Goal: Task Accomplishment & Management: Manage account settings

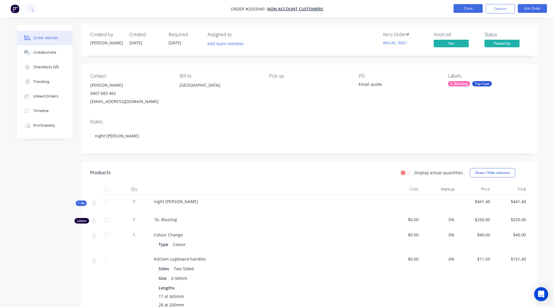
click at [471, 7] on button "Close" at bounding box center [467, 8] width 29 height 9
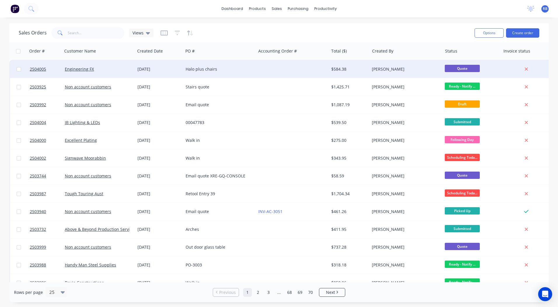
click at [274, 69] on div at bounding box center [292, 69] width 73 height 18
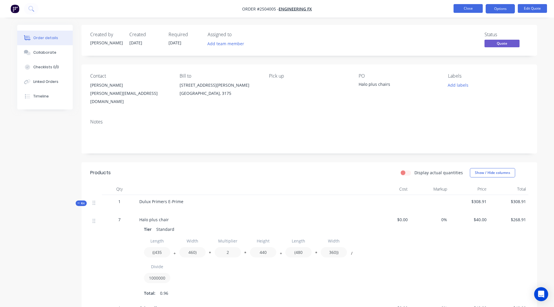
click at [467, 7] on button "Close" at bounding box center [467, 8] width 29 height 9
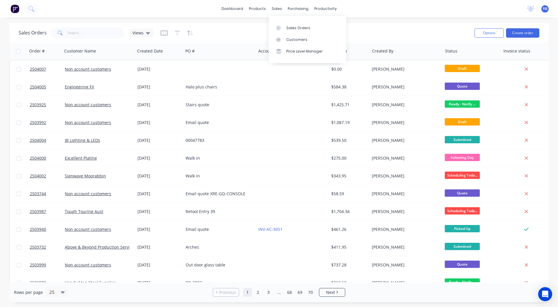
click at [417, 31] on div "Sales Orders Views" at bounding box center [244, 33] width 451 height 14
click at [73, 25] on div "Sales Orders Views Options Create order" at bounding box center [279, 32] width 540 height 19
click at [76, 29] on input "text" at bounding box center [96, 33] width 57 height 12
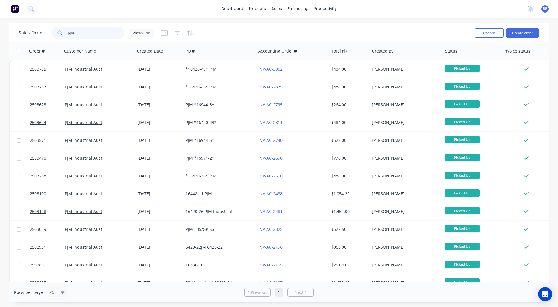
click at [0, 38] on html "dashboard products sales purchasing productivity dashboard products Product Cat…" at bounding box center [279, 153] width 558 height 307
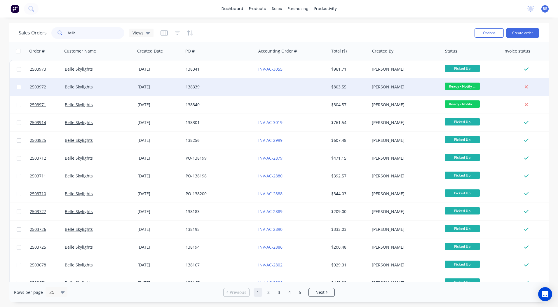
type input "belle"
click at [297, 87] on div at bounding box center [292, 87] width 73 height 18
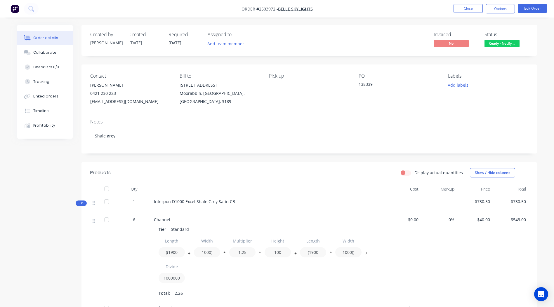
click at [494, 49] on div "Created by Rory Created 01/09/25 Required 01/09/25 Assigned to Add team member …" at bounding box center [308, 40] width 455 height 31
click at [494, 48] on button "Ready - Notify ..." at bounding box center [501, 44] width 35 height 9
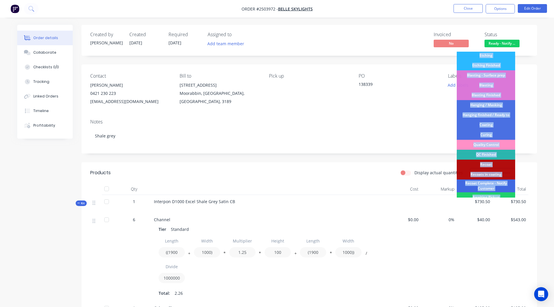
scroll to position [125, 0]
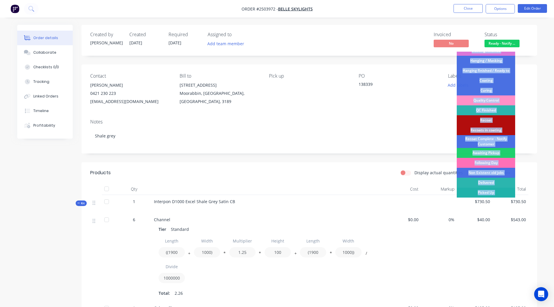
click at [490, 193] on div "Picked Up" at bounding box center [486, 193] width 58 height 10
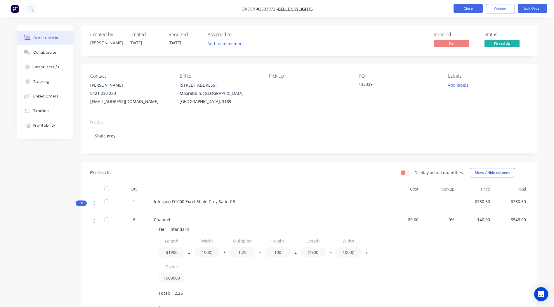
click at [462, 6] on button "Close" at bounding box center [467, 8] width 29 height 9
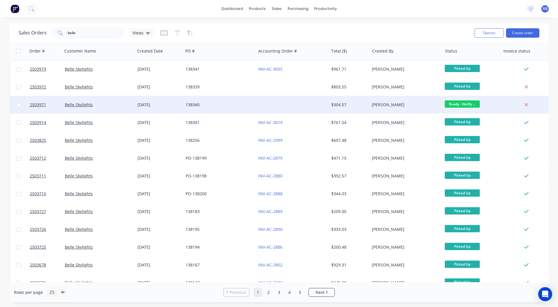
click at [424, 100] on div "Jarrad Spence" at bounding box center [406, 105] width 73 height 18
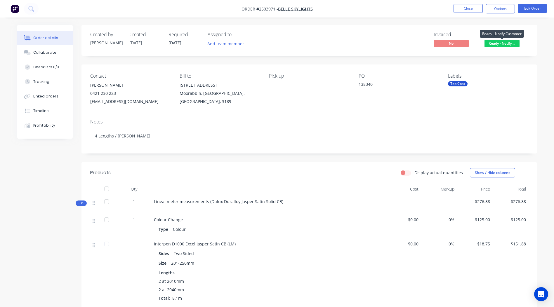
click at [495, 46] on span "Ready - Notify ..." at bounding box center [501, 43] width 35 height 7
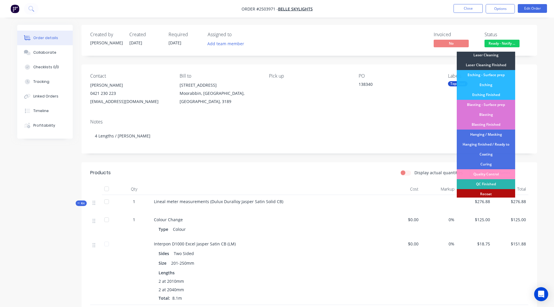
scroll to position [125, 0]
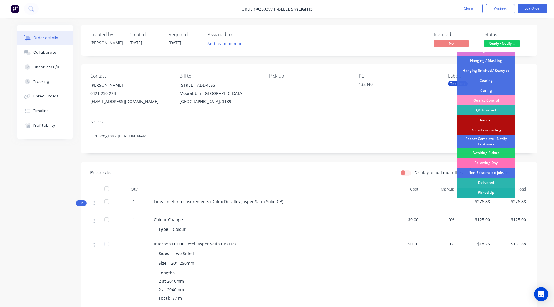
click at [485, 193] on div "Picked Up" at bounding box center [486, 193] width 58 height 10
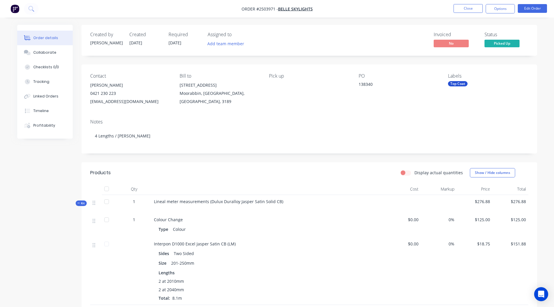
click at [468, 13] on li "Close" at bounding box center [467, 8] width 29 height 9
click at [467, 9] on button "Close" at bounding box center [467, 8] width 29 height 9
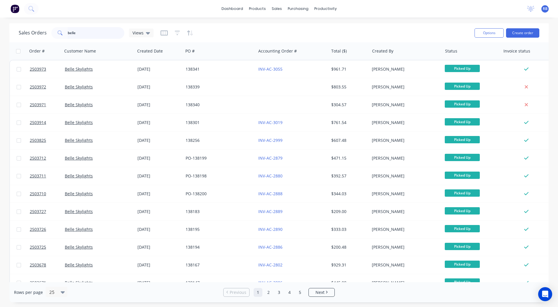
drag, startPoint x: 97, startPoint y: 31, endPoint x: 0, endPoint y: 33, distance: 97.0
click at [0, 35] on html "dashboard products sales purchasing productivity dashboard products Product Cat…" at bounding box center [279, 153] width 558 height 307
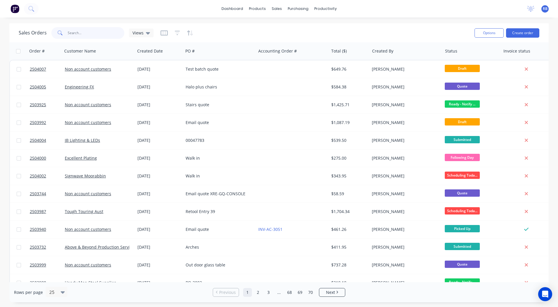
click at [94, 29] on input "text" at bounding box center [96, 33] width 57 height 12
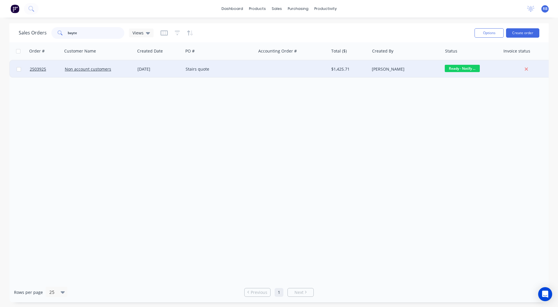
type input "bayte"
click at [223, 69] on div "Stairs quote" at bounding box center [218, 69] width 65 height 6
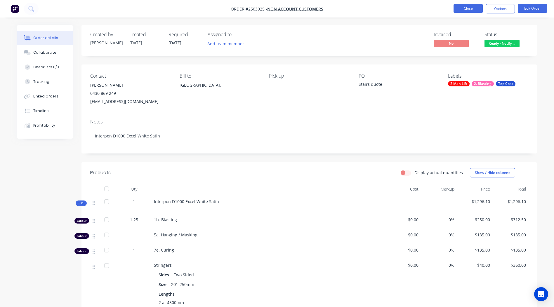
click at [477, 10] on button "Close" at bounding box center [467, 8] width 29 height 9
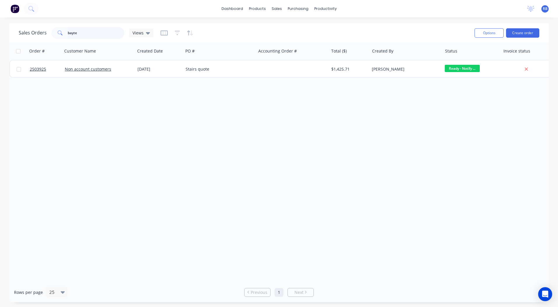
drag, startPoint x: 86, startPoint y: 30, endPoint x: 0, endPoint y: 36, distance: 85.7
click at [0, 36] on html "dashboard products sales purchasing productivity dashboard products Product Cat…" at bounding box center [279, 153] width 558 height 307
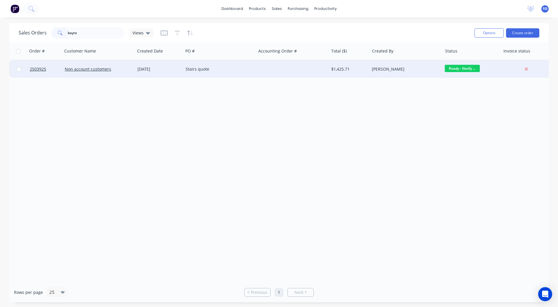
click at [281, 70] on div at bounding box center [292, 69] width 73 height 18
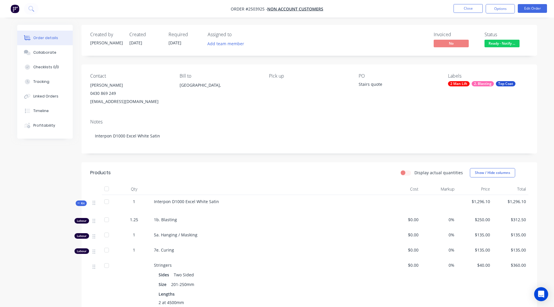
click at [501, 42] on span "Ready - Notify ..." at bounding box center [501, 43] width 35 height 7
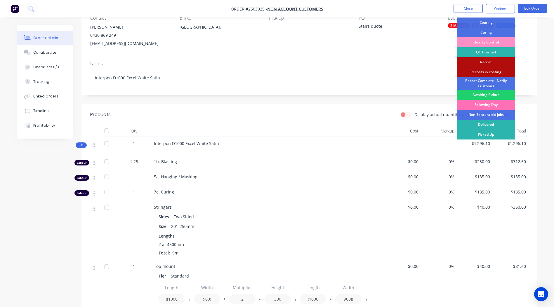
scroll to position [58, 0]
click at [488, 134] on div "Picked Up" at bounding box center [486, 134] width 58 height 10
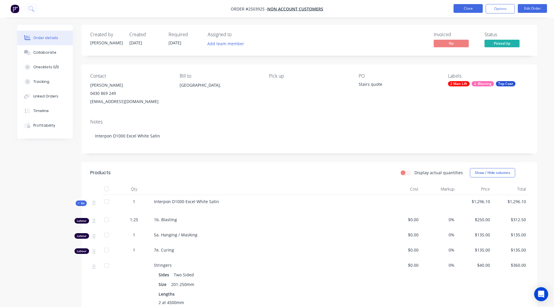
click at [475, 6] on button "Close" at bounding box center [467, 8] width 29 height 9
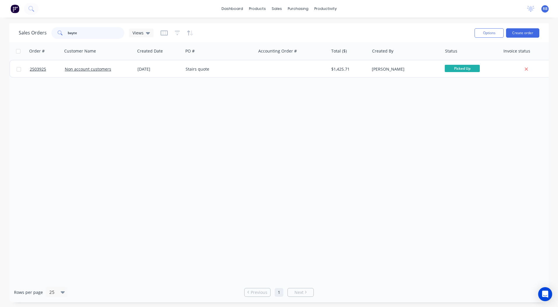
drag, startPoint x: 93, startPoint y: 34, endPoint x: 0, endPoint y: 46, distance: 93.4
click at [0, 46] on html "dashboard products sales purchasing productivity dashboard products Product Cat…" at bounding box center [279, 153] width 558 height 307
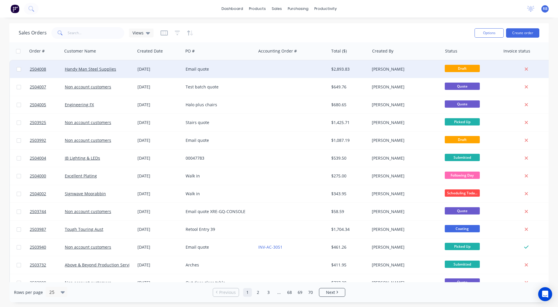
click at [204, 77] on div "Email quote" at bounding box center [219, 69] width 73 height 18
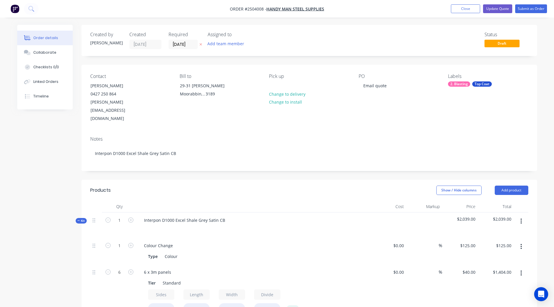
click at [376, 180] on header "Products Show / Hide columns Add product" at bounding box center [308, 190] width 455 height 21
click at [467, 6] on button "Close" at bounding box center [465, 8] width 29 height 9
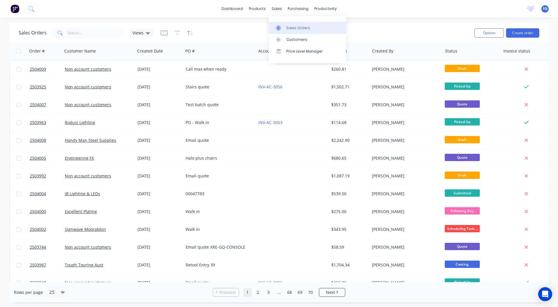
click at [290, 27] on div "Sales Orders" at bounding box center [298, 27] width 24 height 5
click at [83, 38] on input "text" at bounding box center [96, 33] width 57 height 12
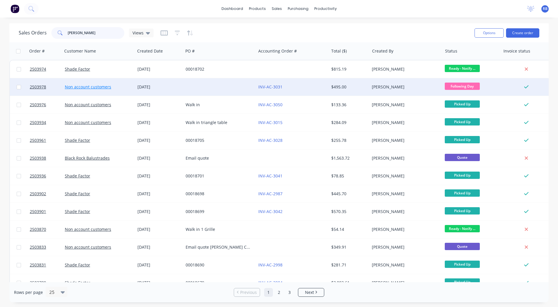
type input "andrew"
click at [95, 86] on link "Non account customers" at bounding box center [88, 87] width 46 height 6
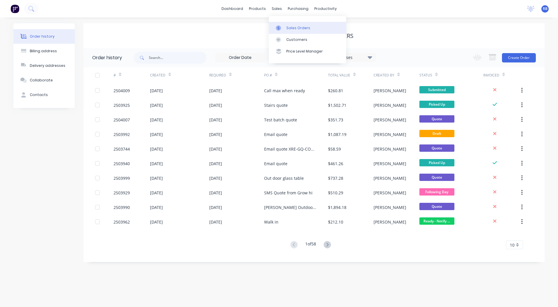
click at [289, 26] on div "Sales Orders" at bounding box center [298, 27] width 24 height 5
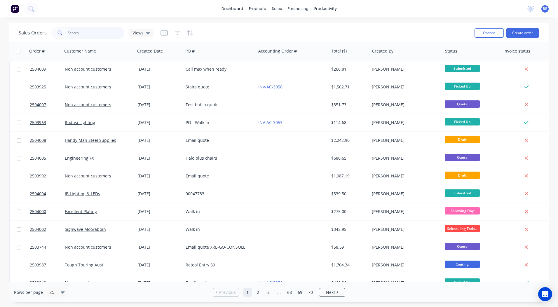
click at [108, 35] on input "text" at bounding box center [96, 33] width 57 height 12
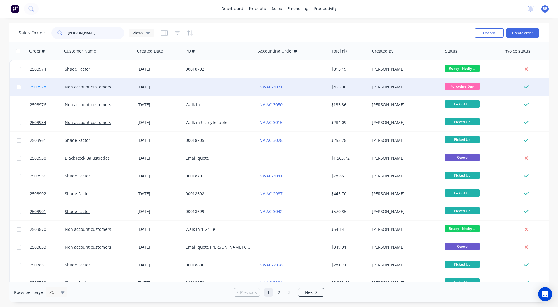
type input "andrew"
click at [41, 88] on span "2503978" at bounding box center [38, 87] width 16 height 6
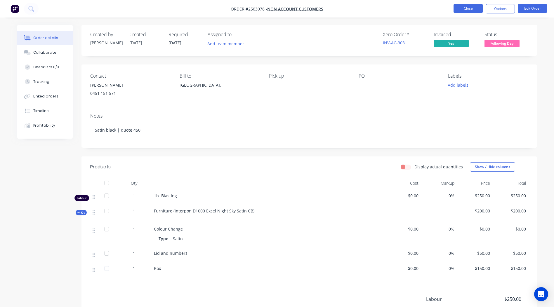
click at [464, 6] on button "Close" at bounding box center [467, 8] width 29 height 9
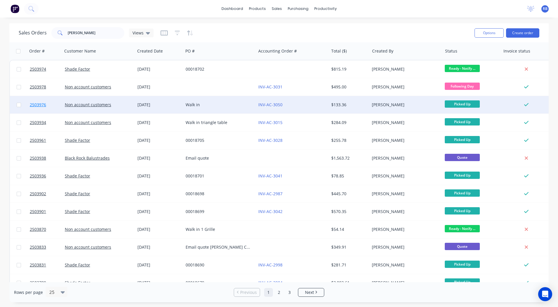
click at [44, 104] on span "2503976" at bounding box center [38, 105] width 16 height 6
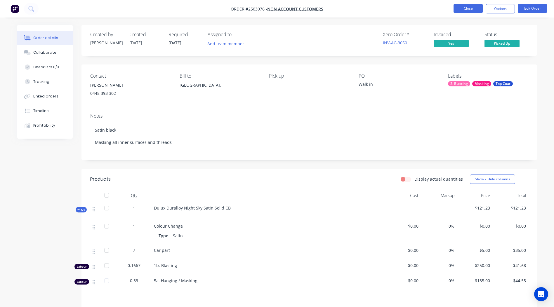
click at [459, 8] on button "Close" at bounding box center [467, 8] width 29 height 9
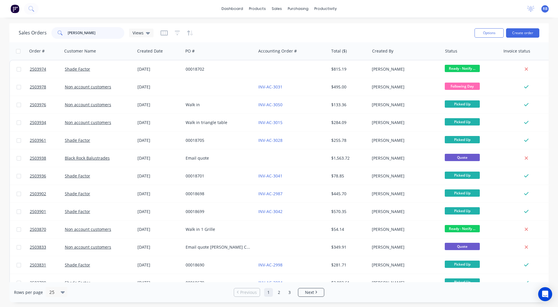
drag, startPoint x: 100, startPoint y: 35, endPoint x: -1, endPoint y: 35, distance: 101.6
click at [0, 35] on html "dashboard products sales purchasing productivity dashboard products Product Cat…" at bounding box center [279, 153] width 558 height 307
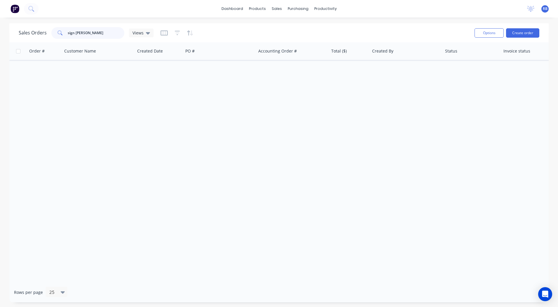
click at [75, 33] on input "sign orama" at bounding box center [96, 33] width 57 height 12
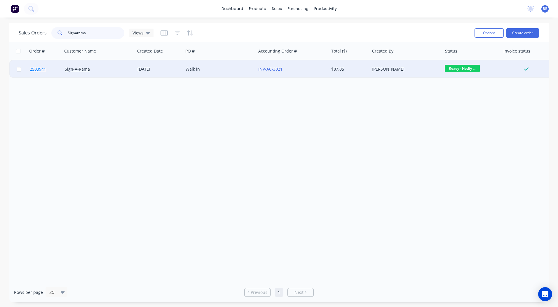
type input "Signarama"
click at [42, 68] on span "2503941" at bounding box center [38, 69] width 16 height 6
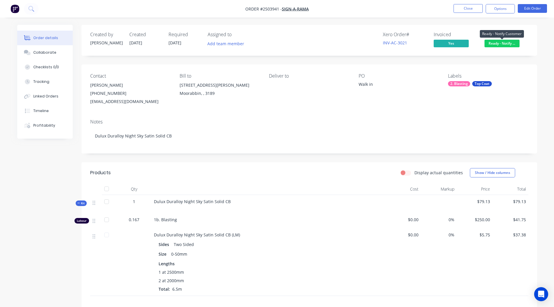
click at [509, 41] on span "Ready - Notify ..." at bounding box center [501, 43] width 35 height 7
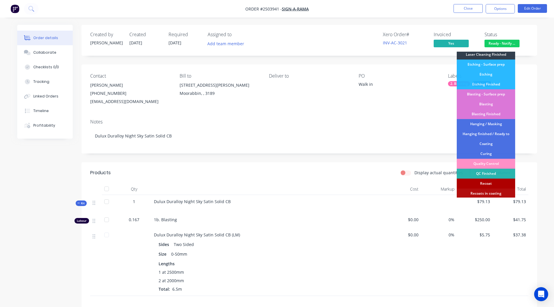
scroll to position [125, 0]
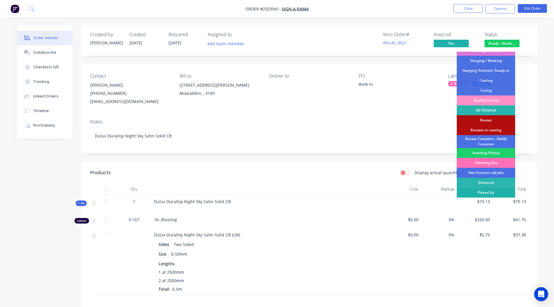
click at [495, 191] on div "Picked Up" at bounding box center [486, 193] width 58 height 10
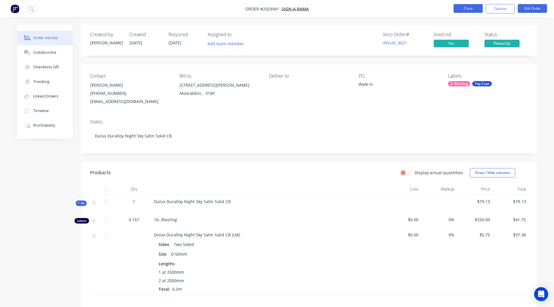
click at [458, 5] on button "Close" at bounding box center [467, 8] width 29 height 9
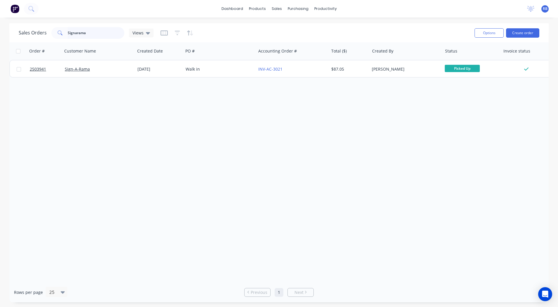
click at [0, 34] on html "dashboard products sales purchasing productivity dashboard products Product Cat…" at bounding box center [279, 153] width 558 height 307
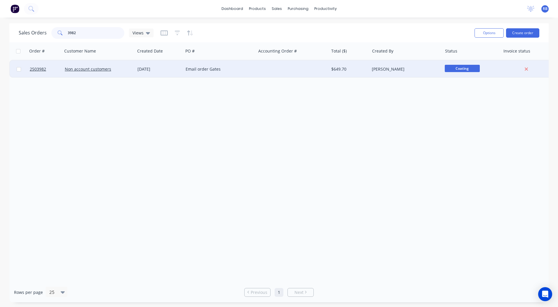
type input "3982"
click at [187, 65] on div "Email order Gates" at bounding box center [219, 69] width 73 height 18
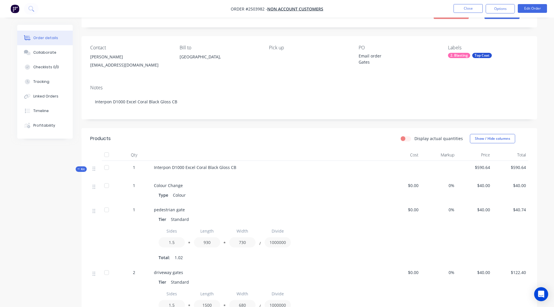
scroll to position [19, 0]
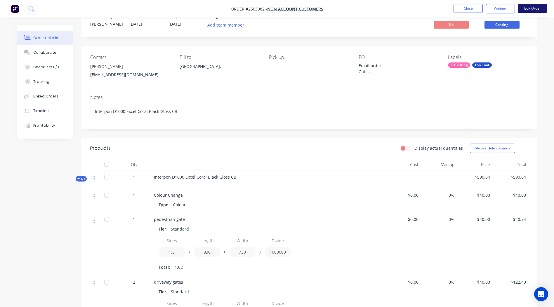
click at [532, 9] on button "Edit Order" at bounding box center [532, 8] width 29 height 9
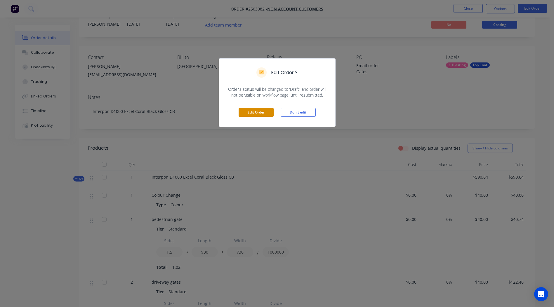
click at [257, 114] on button "Edit Order" at bounding box center [256, 112] width 35 height 9
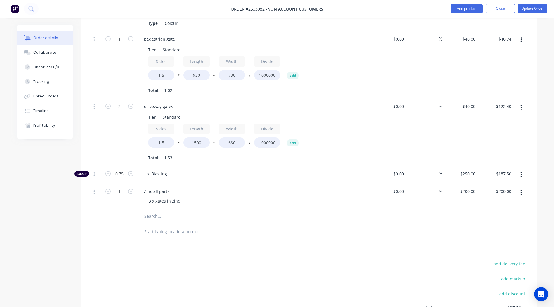
scroll to position [293, 0]
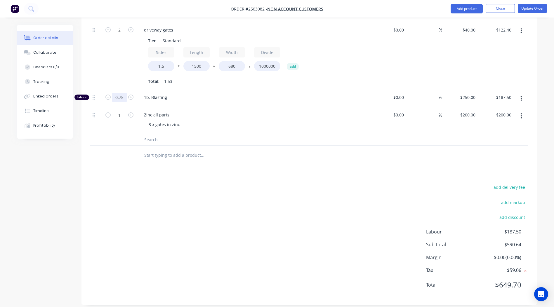
type input "0.833"
type input "$208.25"
click at [255, 217] on div "add delivery fee add markup add discount Labour $187.50 Sub total $590.64 Margi…" at bounding box center [309, 239] width 438 height 113
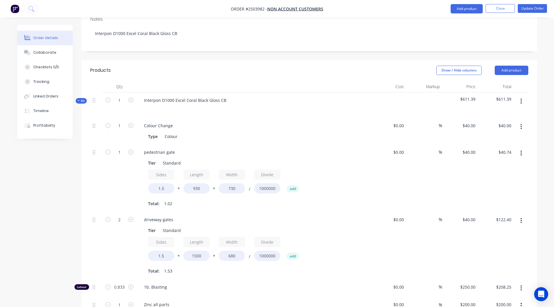
scroll to position [38, 0]
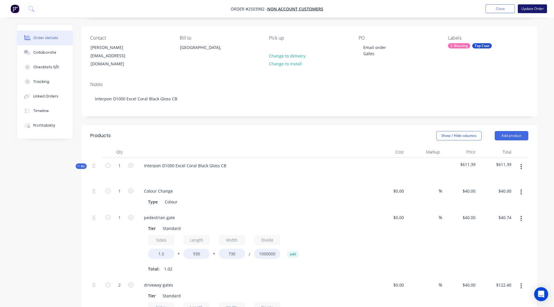
click at [528, 8] on button "Update Order" at bounding box center [532, 8] width 29 height 9
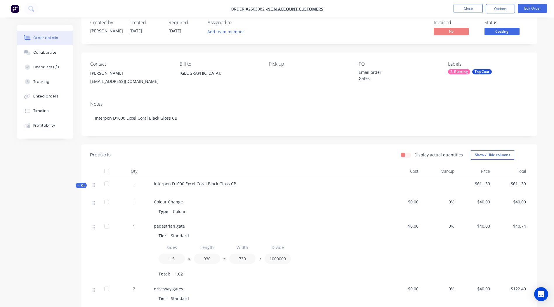
scroll to position [0, 0]
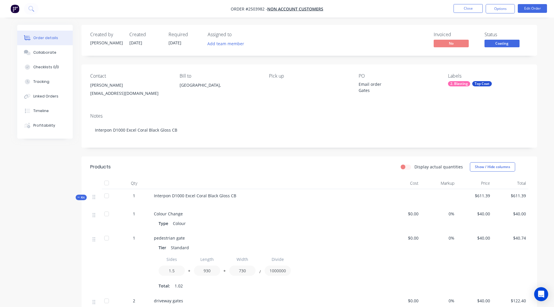
click at [509, 45] on span "Coating" at bounding box center [501, 43] width 35 height 7
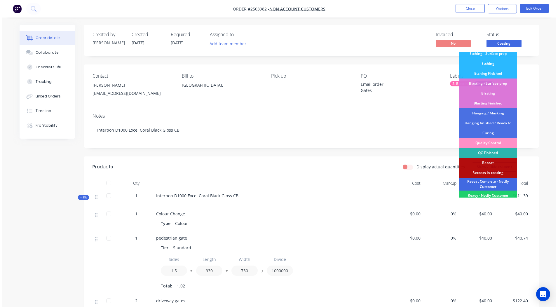
scroll to position [125, 0]
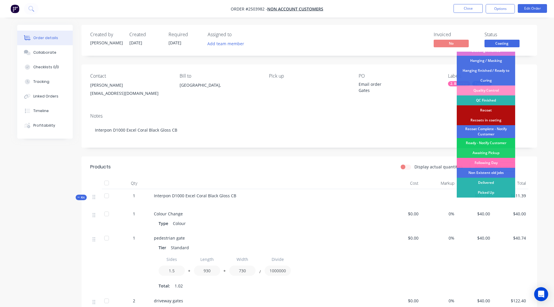
click at [486, 142] on div "Ready - Notify Customer" at bounding box center [486, 143] width 58 height 10
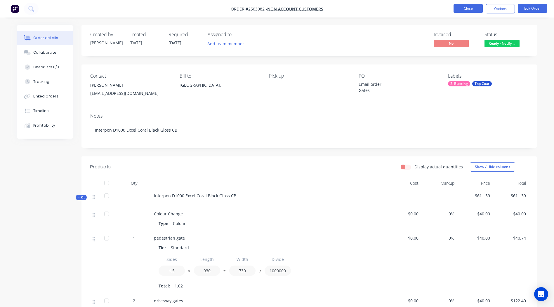
click at [473, 7] on button "Close" at bounding box center [467, 8] width 29 height 9
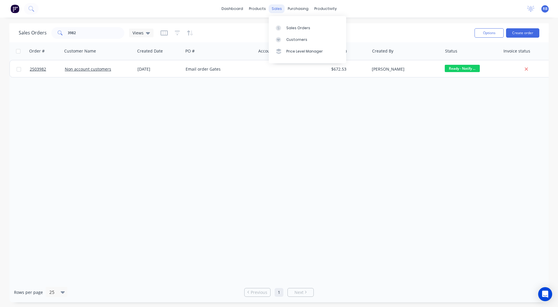
click at [272, 6] on div "sales" at bounding box center [277, 8] width 16 height 9
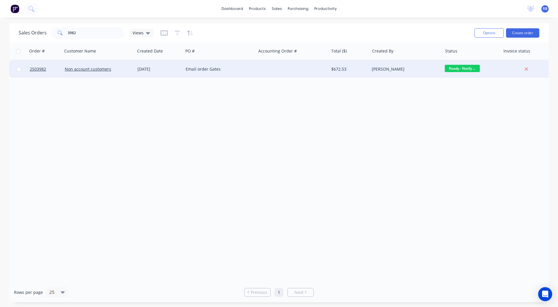
click at [452, 65] on span "Ready - Notify ..." at bounding box center [462, 68] width 35 height 7
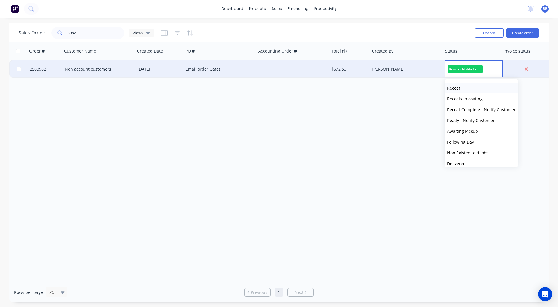
scroll to position [220, 0]
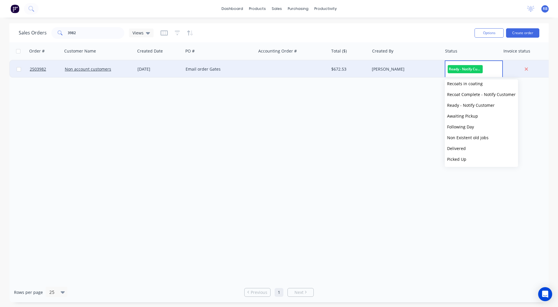
click at [267, 147] on div "Order # Customer Name Created Date PO # Accounting Order # Total ($) Created By…" at bounding box center [279, 162] width 540 height 240
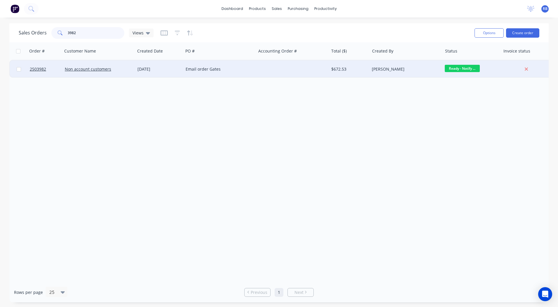
drag, startPoint x: 77, startPoint y: 31, endPoint x: 35, endPoint y: 32, distance: 42.1
click at [35, 32] on div "Sales Orders 3982 Views" at bounding box center [86, 33] width 135 height 12
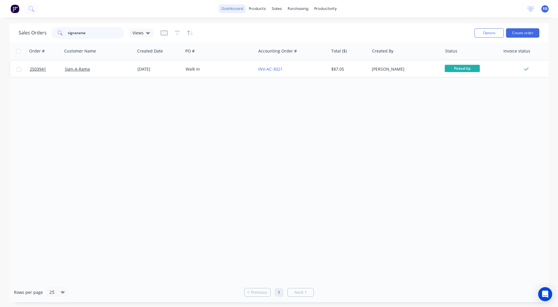
type input "signarama"
click at [236, 8] on link "dashboard" at bounding box center [232, 8] width 27 height 9
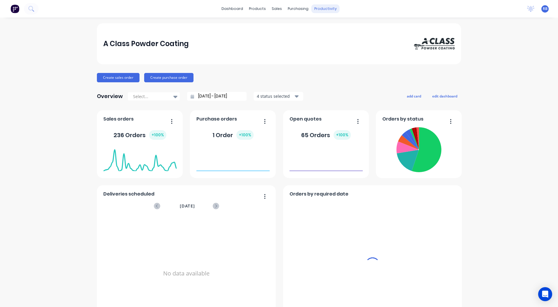
click at [320, 11] on div "productivity" at bounding box center [326, 8] width 28 height 9
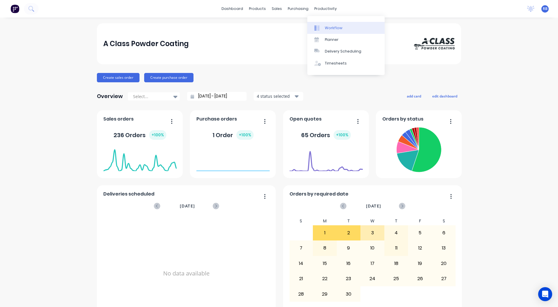
click at [339, 26] on div "Workflow" at bounding box center [334, 27] width 18 height 5
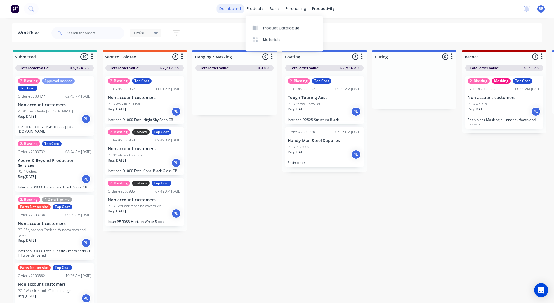
click at [244, 10] on link "dashboard" at bounding box center [229, 8] width 27 height 9
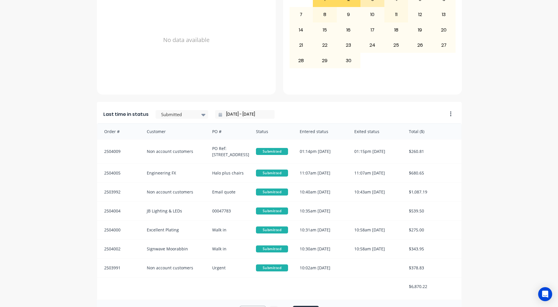
scroll to position [1, 0]
click at [185, 117] on div at bounding box center [179, 114] width 37 height 7
click at [170, 117] on div "Coating" at bounding box center [182, 111] width 53 height 11
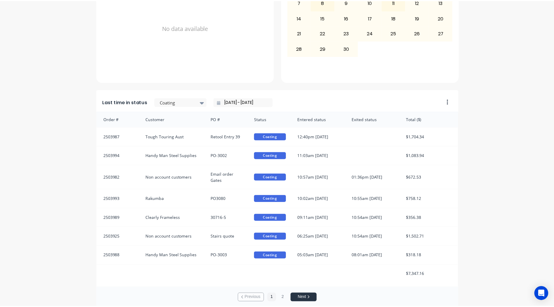
scroll to position [252, 0]
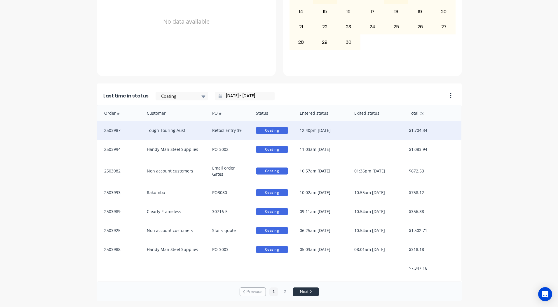
click at [206, 125] on div "Retool Entry 39" at bounding box center [228, 130] width 44 height 19
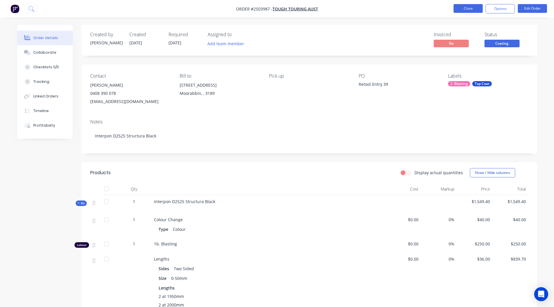
click at [455, 9] on button "Close" at bounding box center [467, 8] width 29 height 9
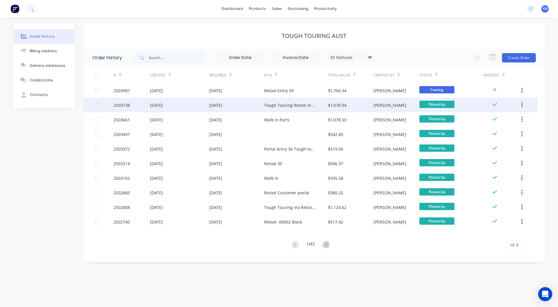
click at [346, 105] on div "$1,078.94" at bounding box center [337, 105] width 18 height 6
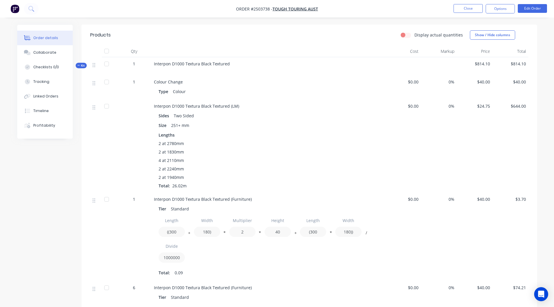
scroll to position [29, 0]
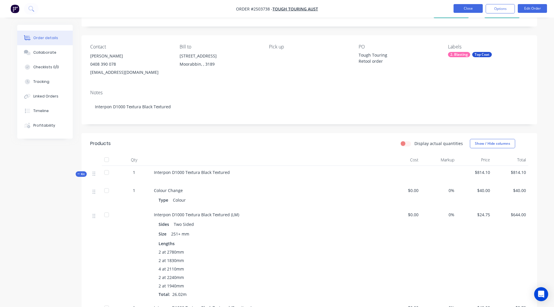
click at [459, 6] on button "Close" at bounding box center [467, 8] width 29 height 9
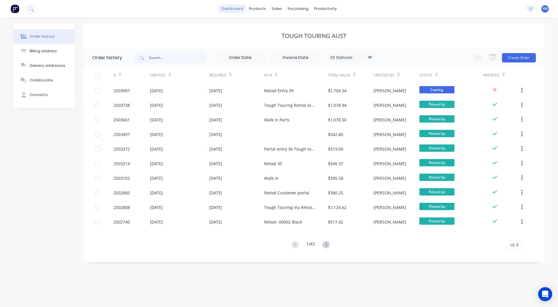
click at [241, 12] on link "dashboard" at bounding box center [232, 8] width 27 height 9
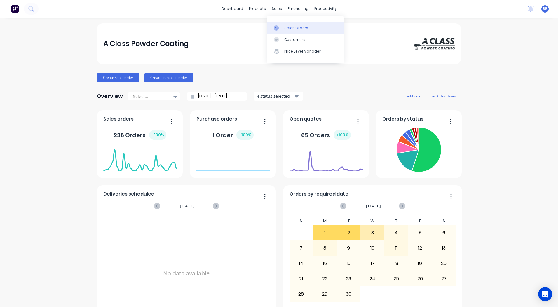
click at [286, 25] on div "Sales Orders" at bounding box center [296, 27] width 24 height 5
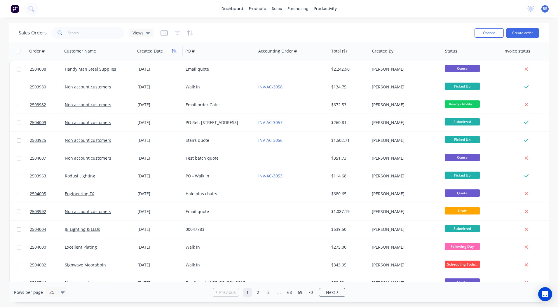
click at [173, 50] on icon "button" at bounding box center [173, 51] width 2 height 4
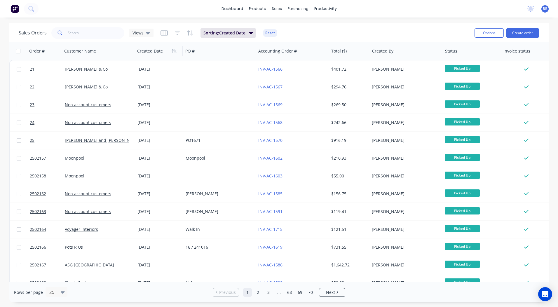
click at [173, 50] on icon "button" at bounding box center [173, 51] width 2 height 4
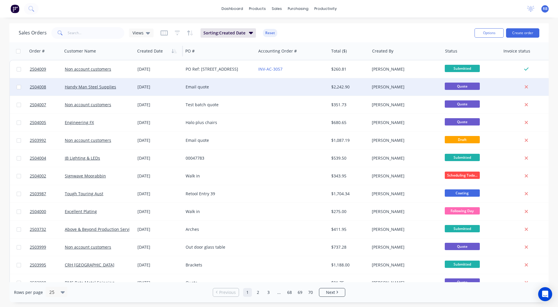
click at [312, 85] on div at bounding box center [292, 87] width 73 height 18
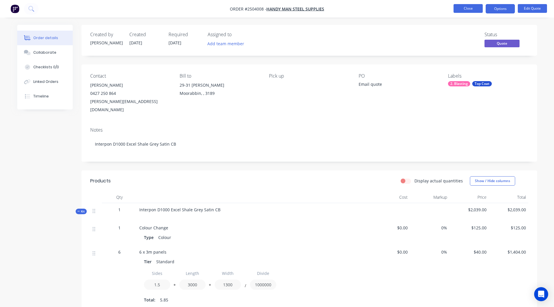
click at [476, 8] on button "Close" at bounding box center [467, 8] width 29 height 9
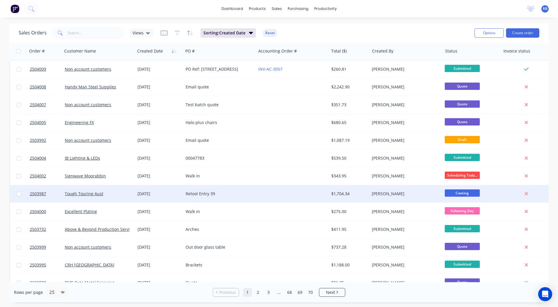
click at [142, 197] on div "[DATE]" at bounding box center [159, 194] width 48 height 18
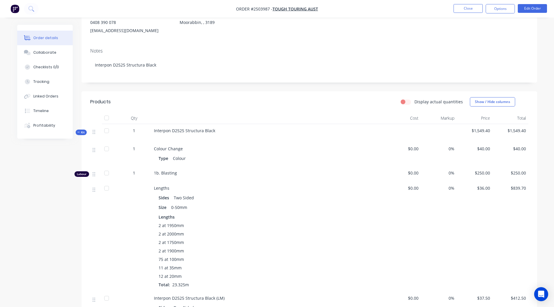
scroll to position [117, 0]
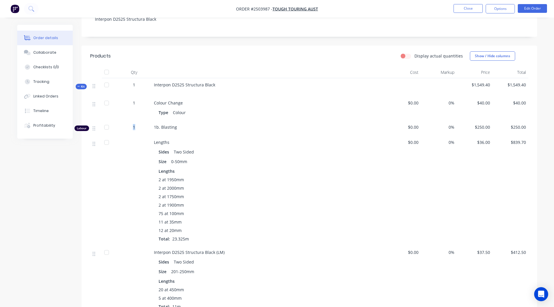
drag, startPoint x: 137, startPoint y: 128, endPoint x: 130, endPoint y: 129, distance: 7.0
click at [130, 129] on div "1" at bounding box center [134, 127] width 30 height 6
click at [538, 7] on button "Edit Order" at bounding box center [532, 8] width 29 height 9
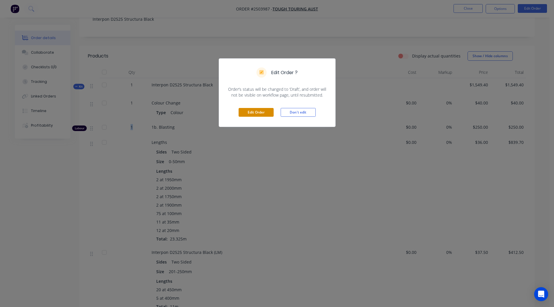
click at [255, 114] on button "Edit Order" at bounding box center [256, 112] width 35 height 9
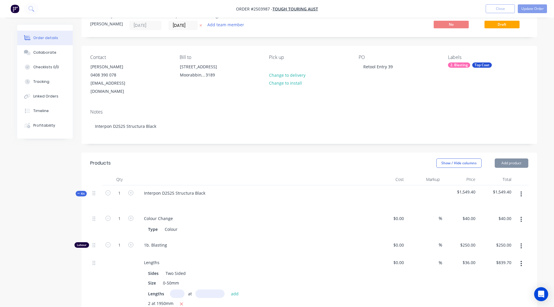
scroll to position [29, 0]
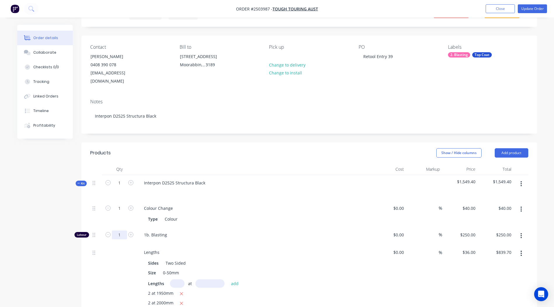
click at [121, 213] on input "1" at bounding box center [119, 208] width 15 height 9
type input "1.5"
type input "$375.00"
click at [539, 4] on nav "Order #2503987 - Tough Touring Aust Add product Close Update Order" at bounding box center [277, 9] width 554 height 18
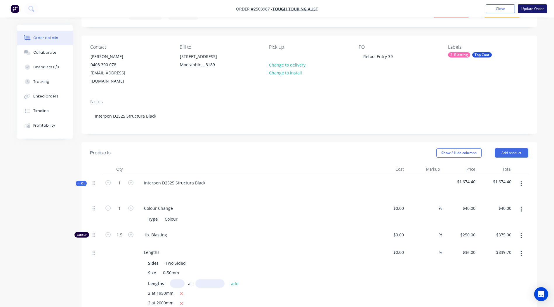
click at [538, 5] on button "Update Order" at bounding box center [532, 8] width 29 height 9
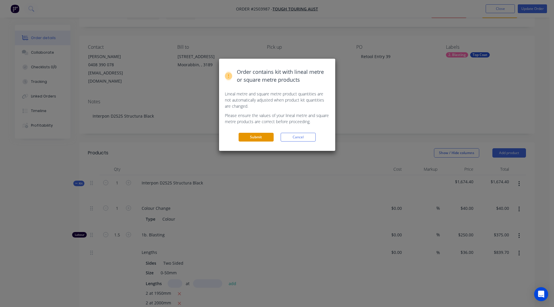
click at [255, 135] on button "Submit" at bounding box center [256, 137] width 35 height 9
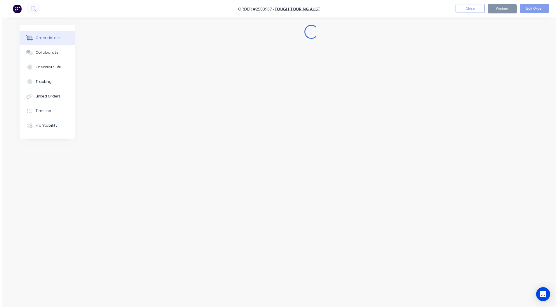
scroll to position [0, 0]
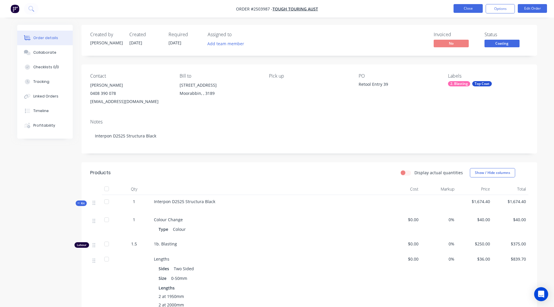
click at [467, 6] on button "Close" at bounding box center [467, 8] width 29 height 9
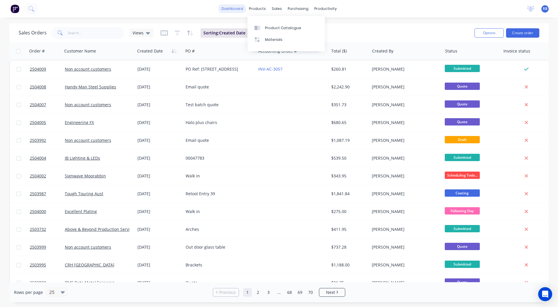
click at [241, 6] on link "dashboard" at bounding box center [232, 8] width 27 height 9
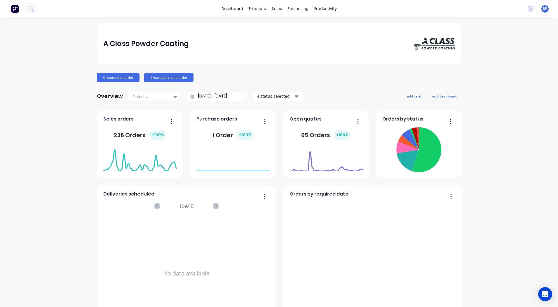
scroll to position [252, 0]
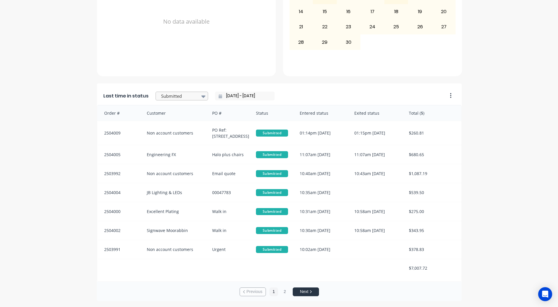
click at [173, 90] on div "Last time in status Submitted 03/09/25 - 03/09/25" at bounding box center [270, 95] width 347 height 22
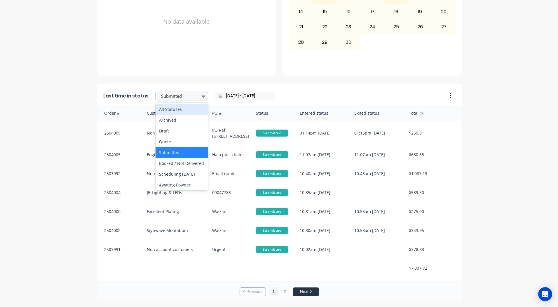
click at [173, 94] on div at bounding box center [179, 96] width 37 height 7
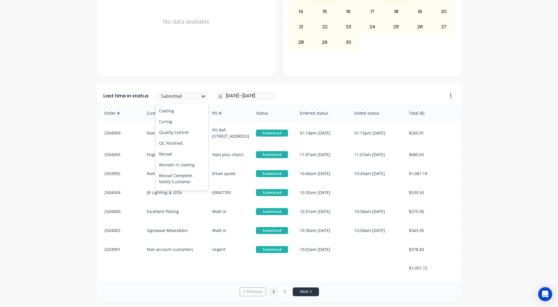
scroll to position [216, 0]
click at [172, 116] on div "Coating" at bounding box center [182, 111] width 53 height 11
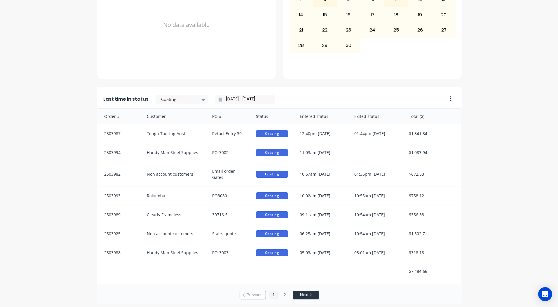
scroll to position [252, 0]
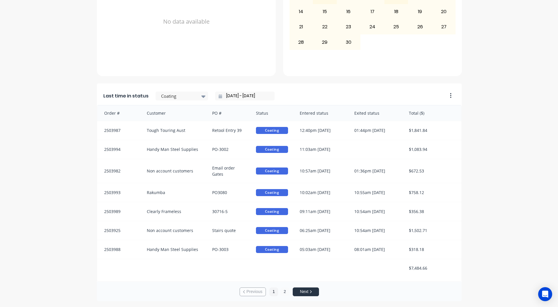
click at [281, 289] on button "2" at bounding box center [285, 292] width 9 height 9
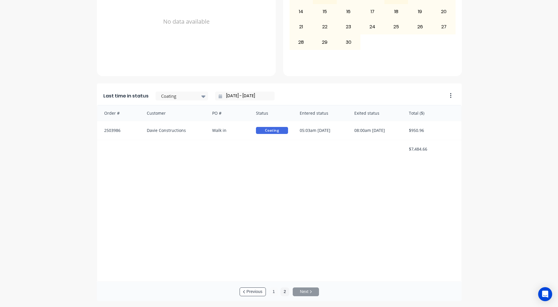
click at [274, 291] on button "1" at bounding box center [273, 292] width 9 height 9
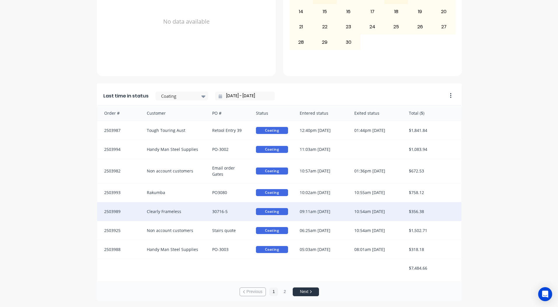
click at [186, 211] on div "Clearly Frameless" at bounding box center [174, 211] width 66 height 19
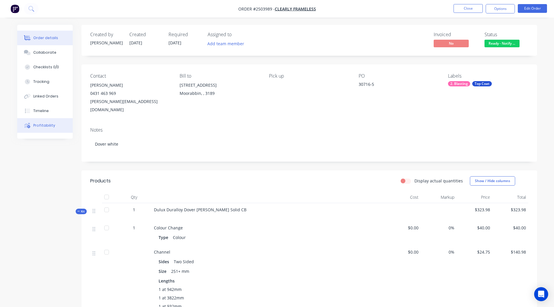
click at [48, 123] on div "Profitability" at bounding box center [44, 125] width 22 height 5
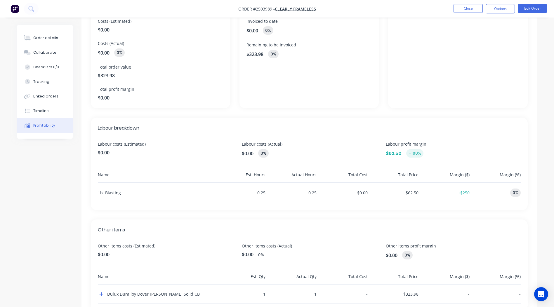
scroll to position [81, 0]
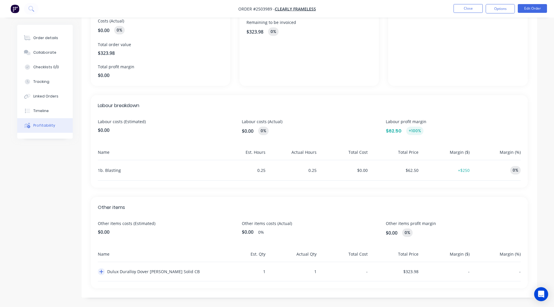
click at [101, 270] on icon "button" at bounding box center [101, 271] width 4 height 5
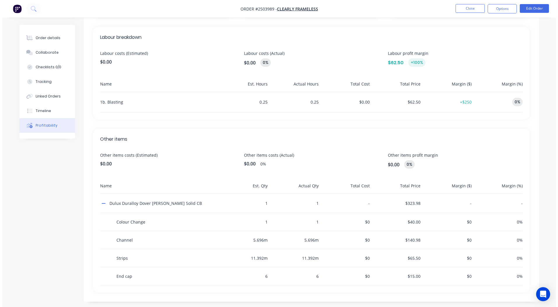
scroll to position [0, 0]
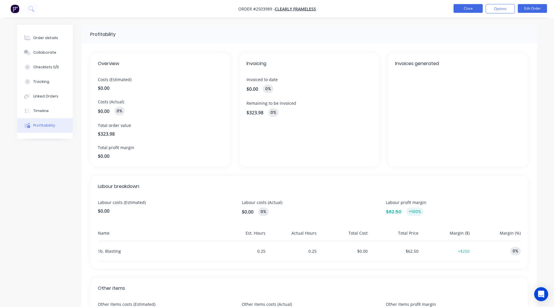
click at [475, 6] on button "Close" at bounding box center [467, 8] width 29 height 9
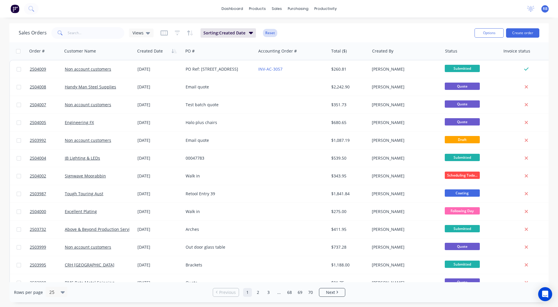
click at [272, 32] on button "Reset" at bounding box center [270, 33] width 14 height 8
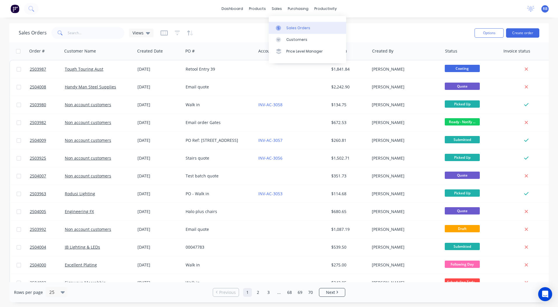
click at [296, 29] on div "Sales Orders" at bounding box center [298, 27] width 24 height 5
click at [229, 7] on link "dashboard" at bounding box center [232, 8] width 27 height 9
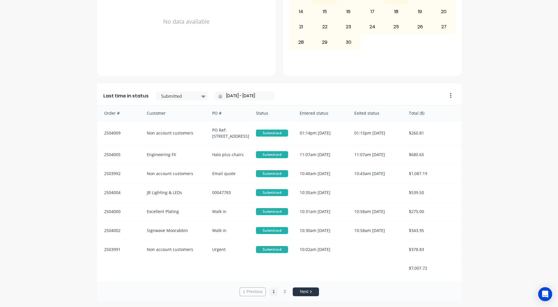
scroll to position [1, 0]
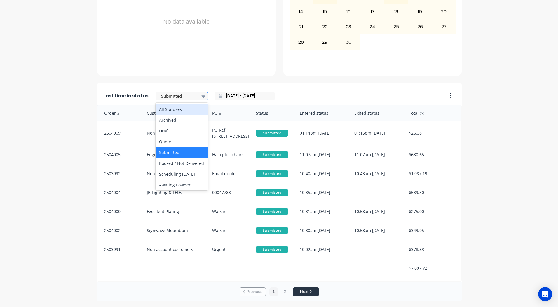
click at [178, 98] on div at bounding box center [179, 96] width 37 height 7
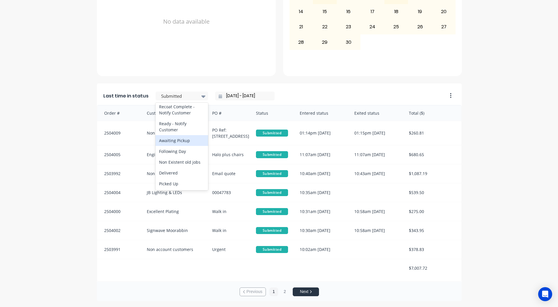
scroll to position [1, 0]
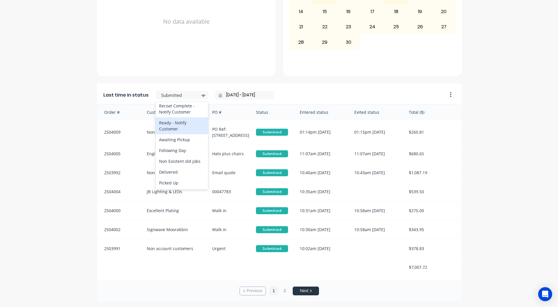
click at [178, 126] on div "Ready - Notify Customer" at bounding box center [182, 125] width 53 height 17
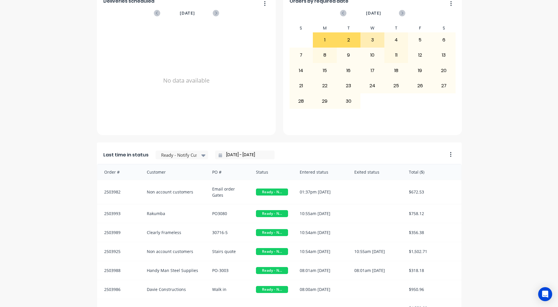
scroll to position [0, 0]
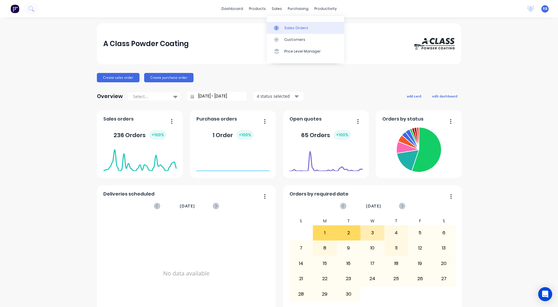
click at [280, 22] on link "Sales Orders" at bounding box center [305, 28] width 77 height 12
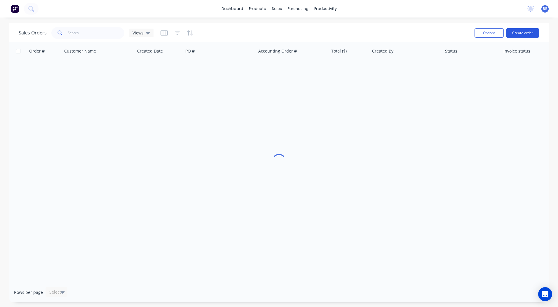
click at [512, 35] on button "Create order" at bounding box center [522, 32] width 33 height 9
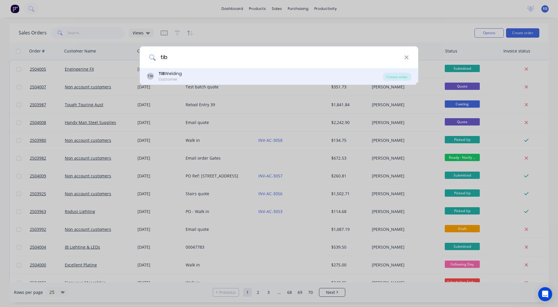
type input "tib"
click at [172, 80] on div "Customer" at bounding box center [170, 79] width 23 height 5
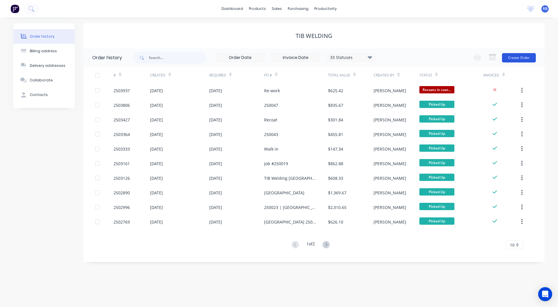
click at [523, 61] on button "Create Order" at bounding box center [519, 57] width 34 height 9
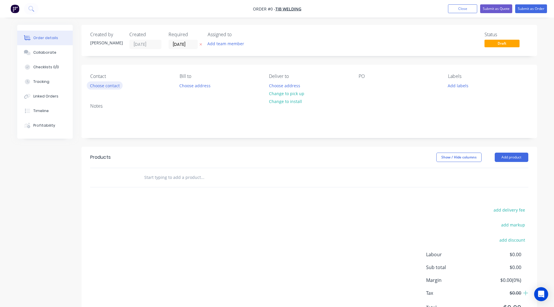
click at [97, 86] on button "Choose contact" at bounding box center [105, 85] width 36 height 8
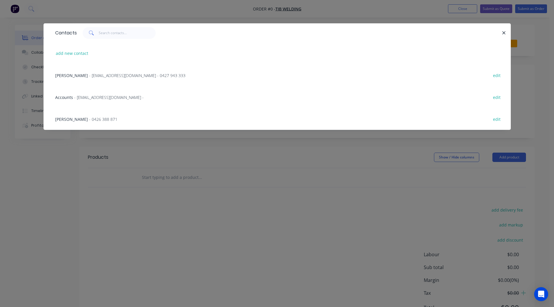
click at [89, 74] on span "- [EMAIL_ADDRESS][DOMAIN_NAME] - 0427 943 333" at bounding box center [137, 76] width 96 height 6
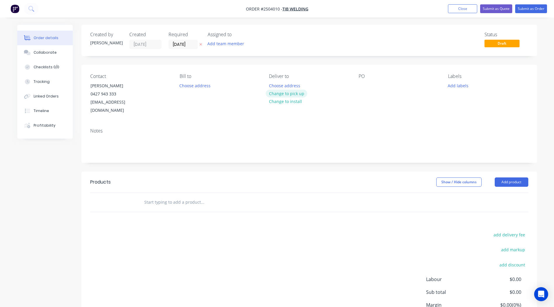
click at [289, 94] on button "Change to pick up" at bounding box center [286, 94] width 41 height 8
click at [367, 81] on div "PO" at bounding box center [399, 94] width 80 height 41
click at [363, 84] on div at bounding box center [363, 85] width 9 height 8
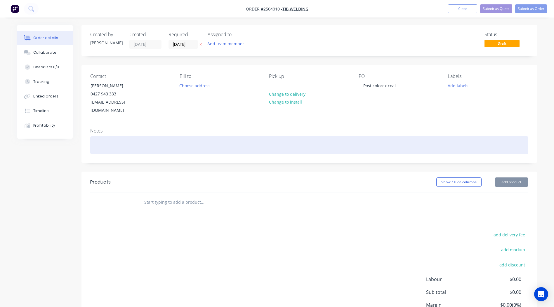
click at [122, 136] on div at bounding box center [309, 145] width 438 height 18
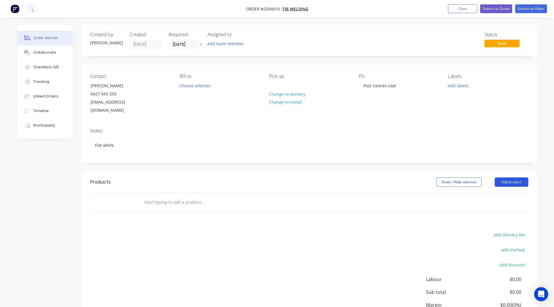
click at [506, 178] on button "Add product" at bounding box center [512, 182] width 34 height 9
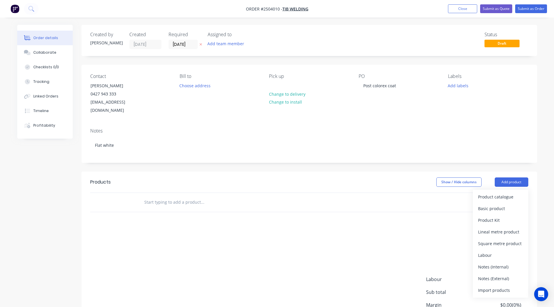
click at [498, 191] on button "Product catalogue" at bounding box center [500, 197] width 55 height 12
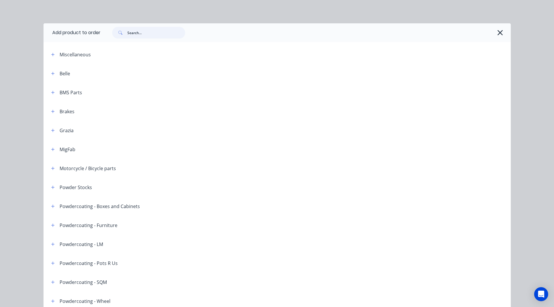
click at [141, 27] on input "text" at bounding box center [156, 33] width 58 height 12
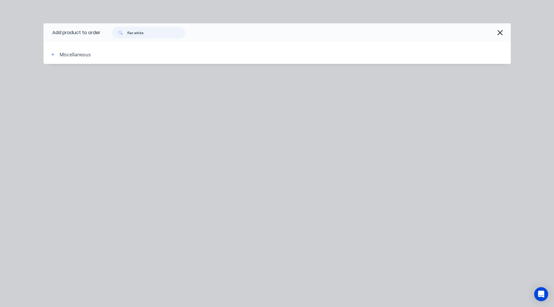
drag, startPoint x: 150, startPoint y: 29, endPoint x: 0, endPoint y: 114, distance: 171.9
click at [0, 113] on html "Order #2504010 - TIB Welding Add product Close Submit as Quote Submit as Order …" at bounding box center [277, 184] width 554 height 369
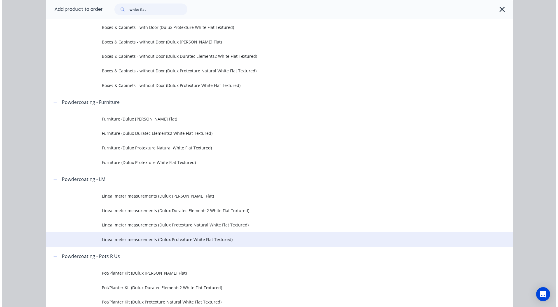
scroll to position [117, 0]
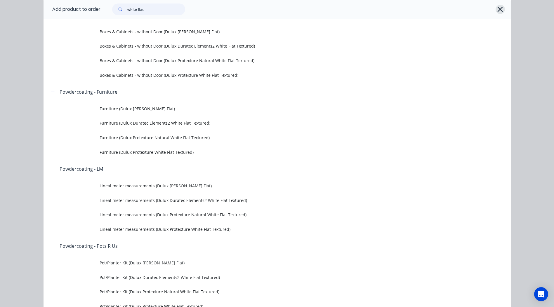
type input "white flat"
click at [497, 9] on icon "button" at bounding box center [500, 9] width 6 height 8
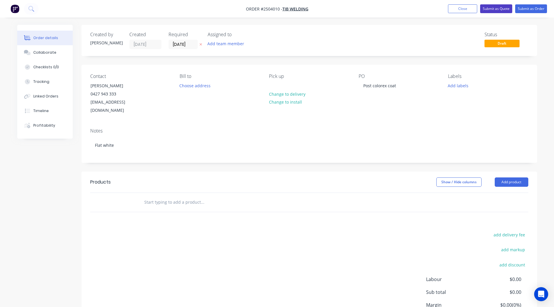
click at [493, 8] on button "Submit as Quote" at bounding box center [496, 8] width 32 height 9
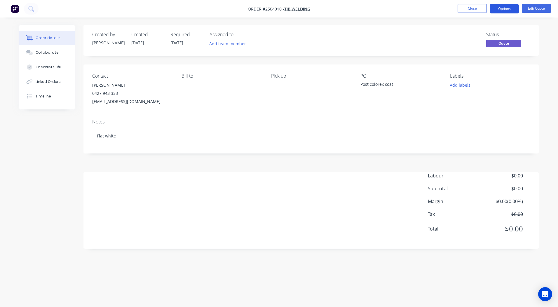
click at [500, 10] on button "Options" at bounding box center [504, 8] width 29 height 9
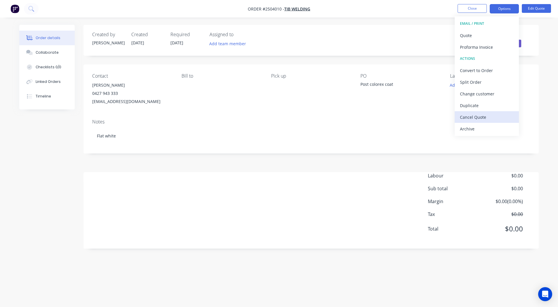
click at [489, 118] on div "Cancel Quote" at bounding box center [487, 117] width 54 height 8
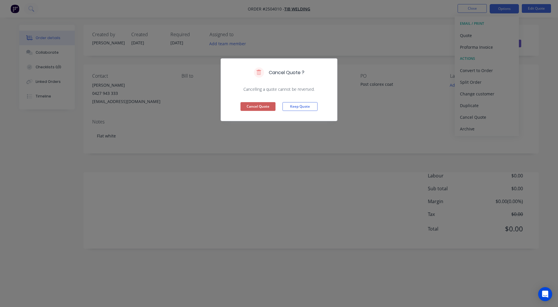
click at [260, 107] on button "Cancel Quote" at bounding box center [258, 106] width 35 height 9
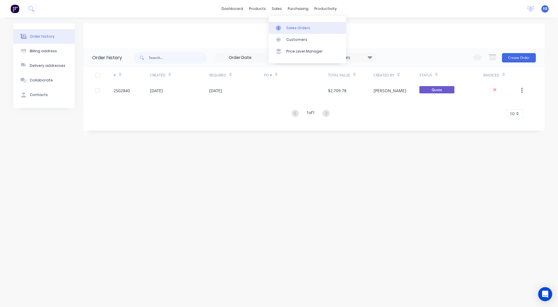
click at [283, 25] on link "Sales Orders" at bounding box center [307, 28] width 77 height 12
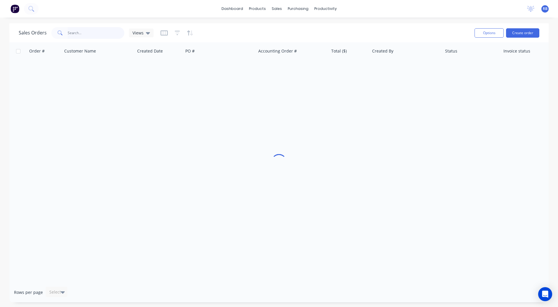
click at [80, 36] on input "text" at bounding box center [96, 33] width 57 height 12
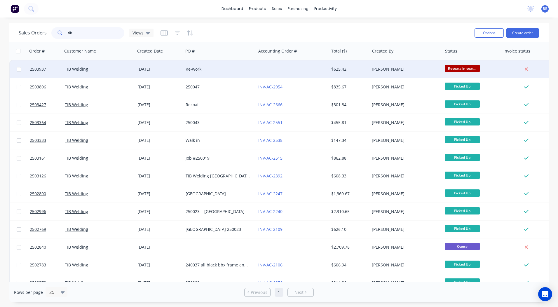
type input "tib"
click at [236, 69] on div "Re-work" at bounding box center [218, 69] width 65 height 6
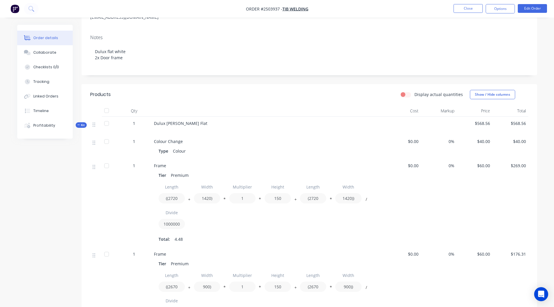
scroll to position [2, 0]
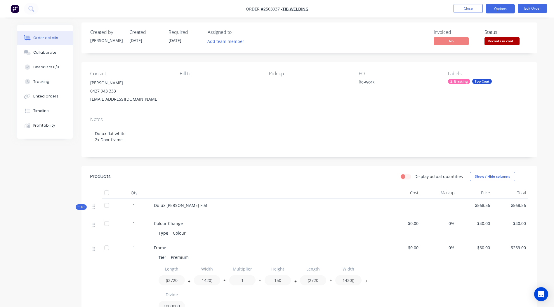
click at [498, 9] on button "Options" at bounding box center [500, 8] width 29 height 9
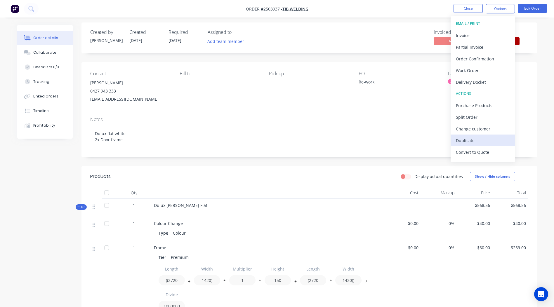
click at [474, 137] on div "Duplicate" at bounding box center [483, 140] width 54 height 8
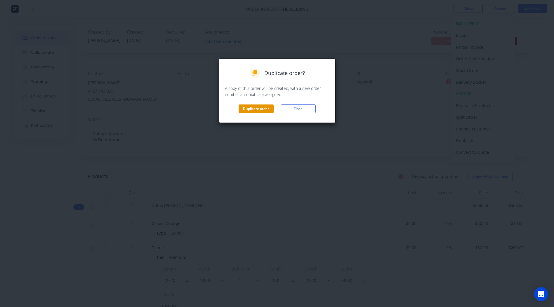
click at [248, 106] on button "Duplicate order" at bounding box center [256, 109] width 35 height 9
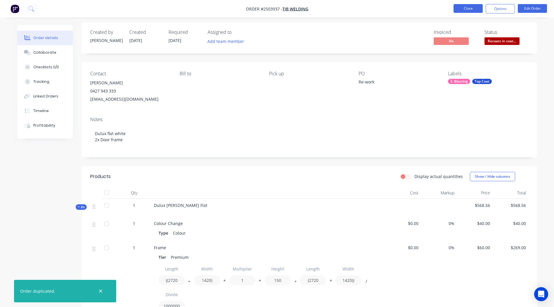
click at [465, 7] on button "Close" at bounding box center [467, 8] width 29 height 9
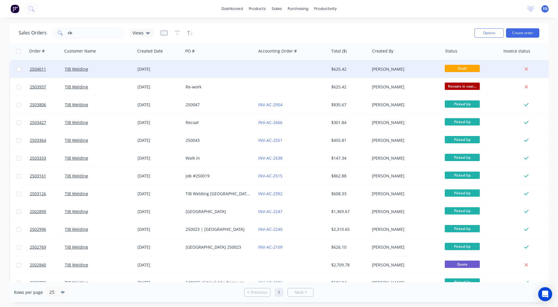
click at [210, 68] on div at bounding box center [219, 69] width 73 height 18
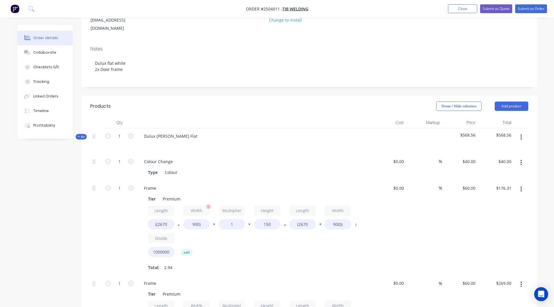
scroll to position [146, 0]
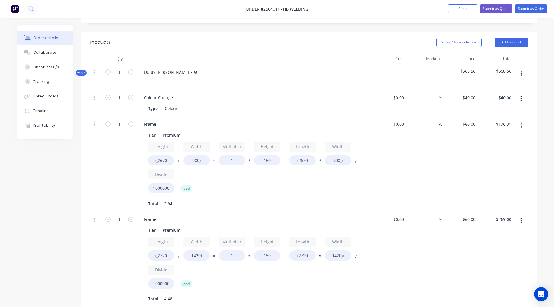
click at [519, 120] on button "button" at bounding box center [521, 125] width 14 height 11
click at [487, 160] on div "Delete" at bounding box center [500, 164] width 45 height 8
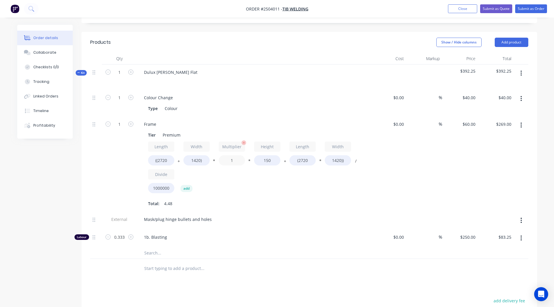
click at [240, 155] on input "1" at bounding box center [232, 160] width 26 height 10
click at [484, 168] on div "$269.00 $269.00" at bounding box center [496, 163] width 36 height 95
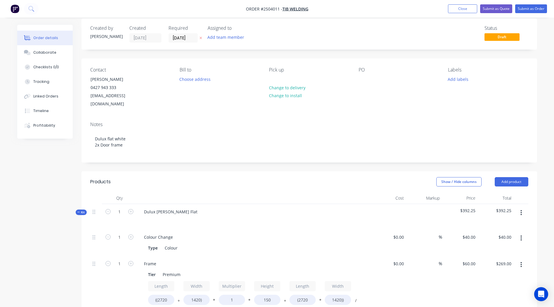
scroll to position [0, 0]
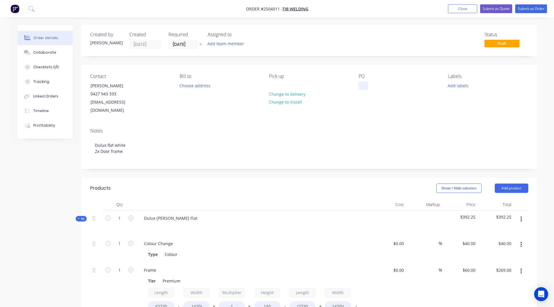
click at [361, 86] on div at bounding box center [363, 85] width 9 height 8
click at [531, 10] on button "Submit as Order" at bounding box center [531, 8] width 32 height 9
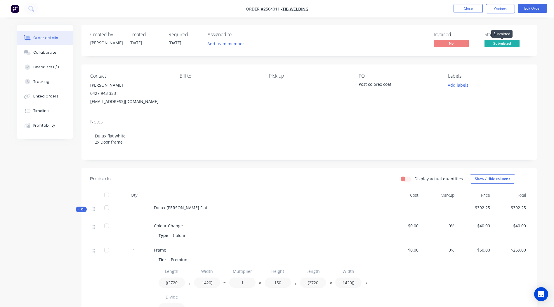
click at [500, 44] on span "Submitted" at bounding box center [501, 43] width 35 height 7
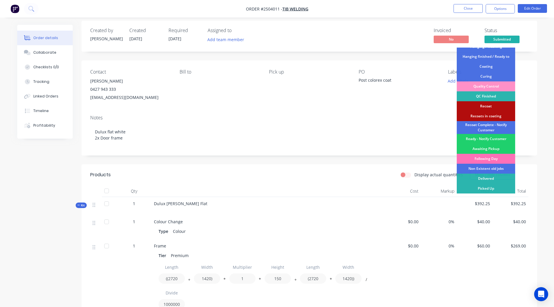
scroll to position [4, 0]
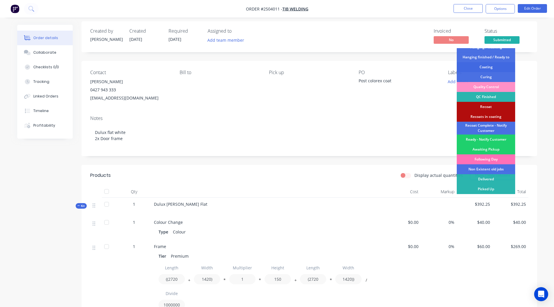
click at [486, 67] on div "Coating" at bounding box center [486, 67] width 58 height 10
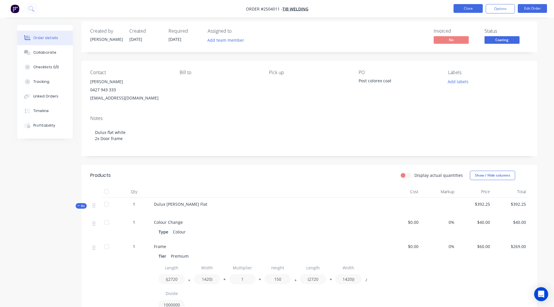
drag, startPoint x: 472, startPoint y: 11, endPoint x: 470, endPoint y: 8, distance: 3.6
click at [470, 8] on button "Close" at bounding box center [467, 8] width 29 height 9
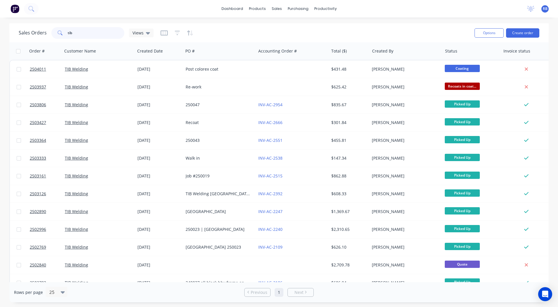
drag, startPoint x: 32, startPoint y: 39, endPoint x: 0, endPoint y: 49, distance: 33.4
click at [0, 42] on html "dashboard products sales purchasing productivity dashboard products Product Cat…" at bounding box center [279, 153] width 558 height 307
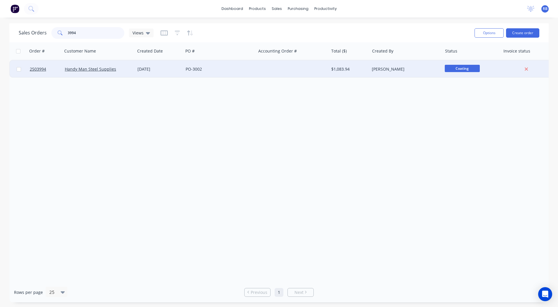
type input "3994"
click at [341, 65] on div "$1,083.94" at bounding box center [349, 69] width 41 height 18
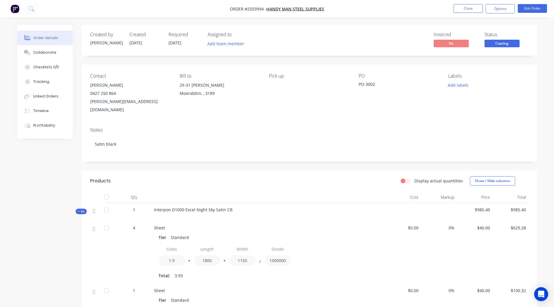
click at [506, 44] on span "Coating" at bounding box center [501, 43] width 35 height 7
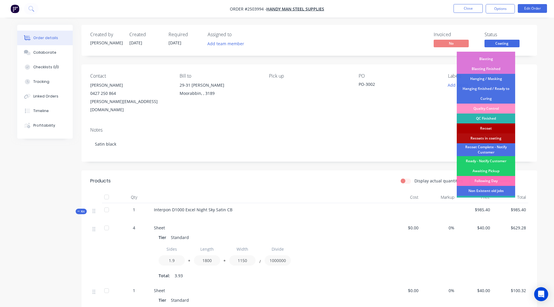
scroll to position [125, 0]
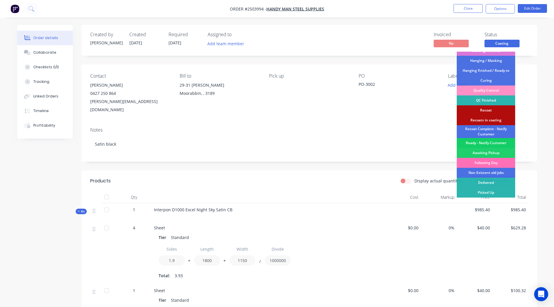
click at [493, 143] on div "Ready - Notify Customer" at bounding box center [486, 143] width 58 height 10
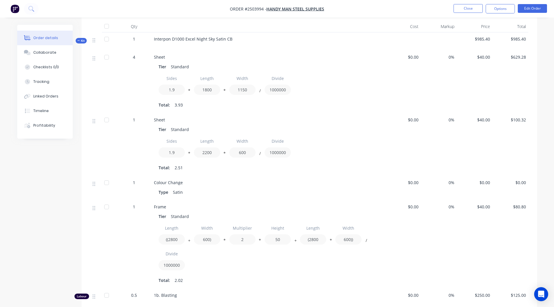
scroll to position [279, 0]
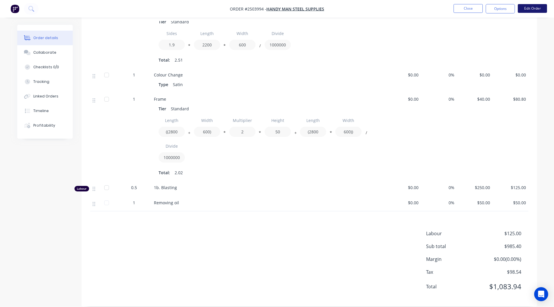
click at [531, 9] on button "Edit Order" at bounding box center [532, 8] width 29 height 9
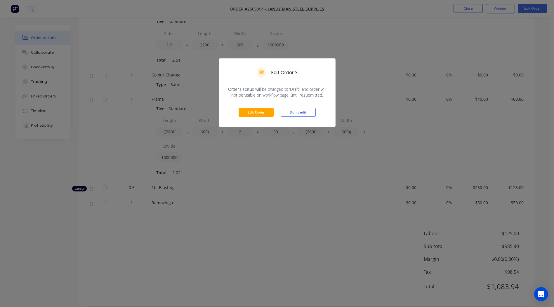
click at [252, 106] on div "Edit Order Don't edit" at bounding box center [277, 112] width 116 height 29
click at [251, 109] on button "Edit Order" at bounding box center [256, 112] width 35 height 9
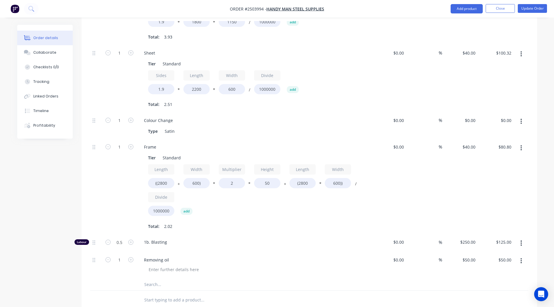
scroll to position [350, 0]
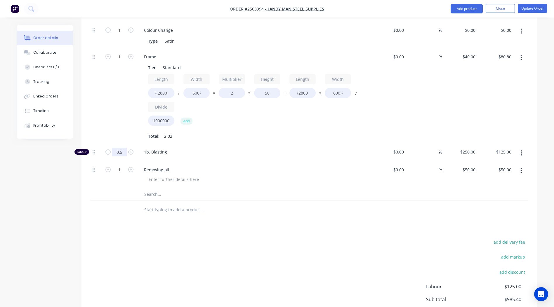
type input "0.433"
click at [377, 201] on div at bounding box center [309, 210] width 438 height 19
type input "$108.25"
click at [526, 4] on nav "Order #2503994 - Handy Man Steel Supplies Add product Close Update Order" at bounding box center [277, 9] width 554 height 18
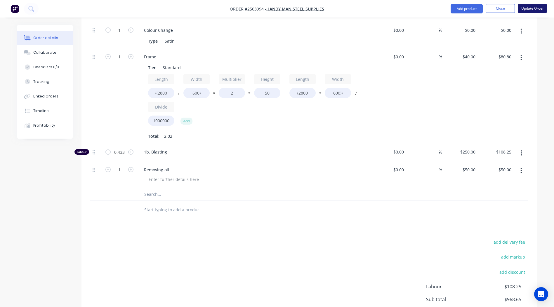
click at [525, 10] on button "Update Order" at bounding box center [532, 8] width 29 height 9
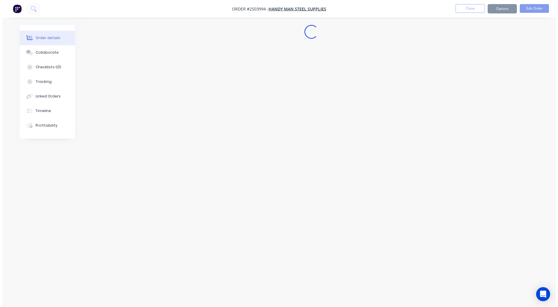
scroll to position [0, 0]
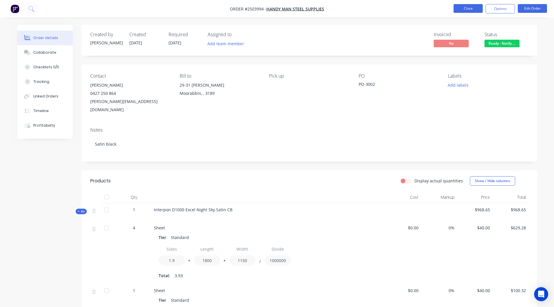
click at [473, 6] on button "Close" at bounding box center [467, 8] width 29 height 9
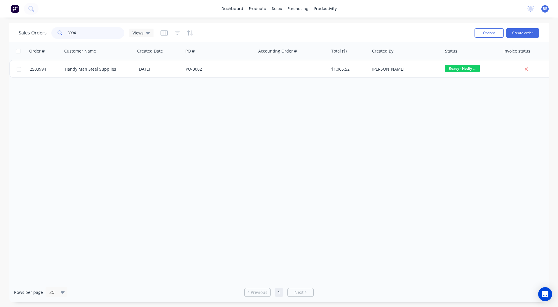
drag, startPoint x: 106, startPoint y: 28, endPoint x: 0, endPoint y: 49, distance: 108.0
click at [0, 41] on html "dashboard products sales purchasing productivity dashboard products Product Cat…" at bounding box center [279, 153] width 558 height 307
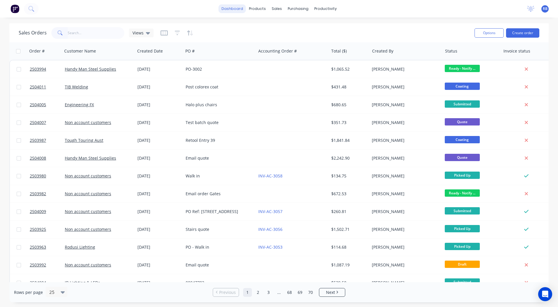
click at [227, 8] on link "dashboard" at bounding box center [232, 8] width 27 height 9
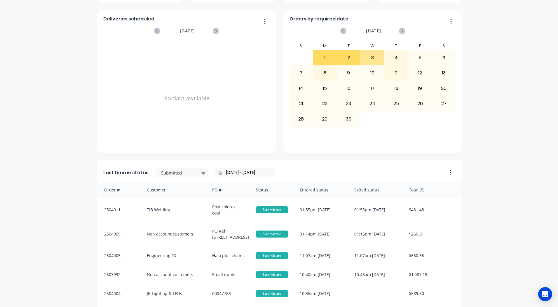
scroll to position [252, 0]
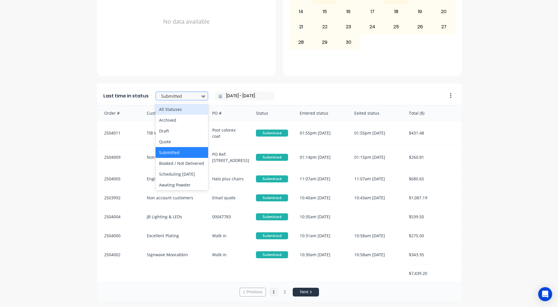
click at [185, 95] on div at bounding box center [179, 96] width 37 height 7
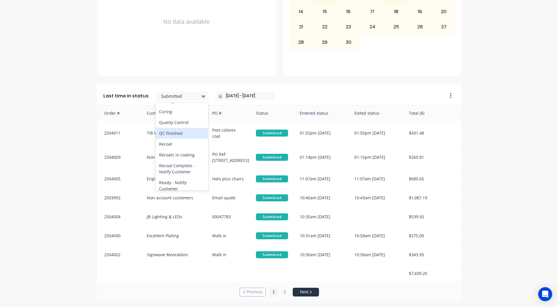
scroll to position [216, 0]
click at [173, 116] on div "Coating" at bounding box center [182, 111] width 53 height 11
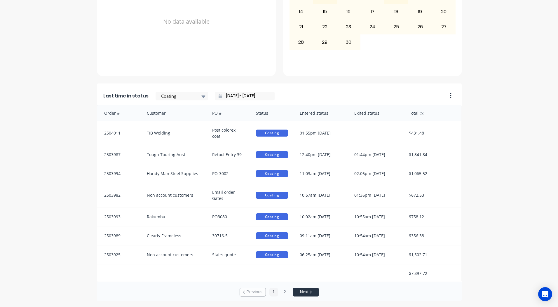
scroll to position [1, 0]
click at [282, 293] on button "2" at bounding box center [285, 292] width 9 height 9
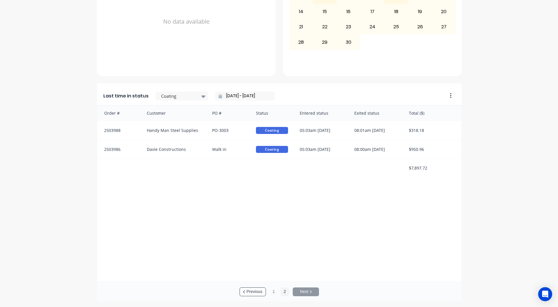
scroll to position [0, 0]
click at [269, 293] on button "1" at bounding box center [273, 292] width 9 height 9
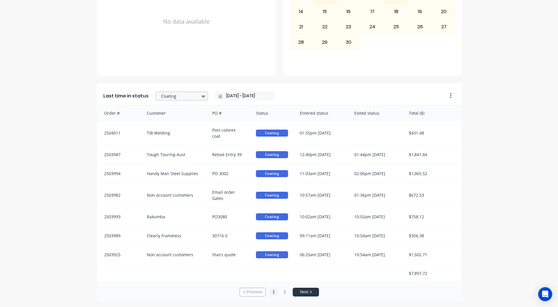
click at [191, 100] on div "Coating" at bounding box center [179, 96] width 40 height 9
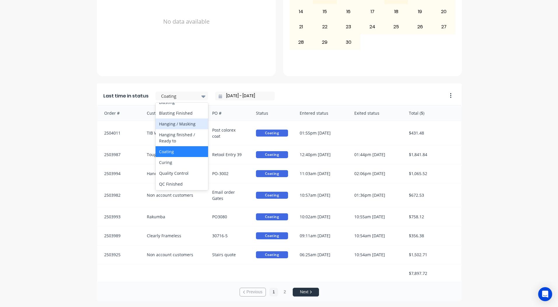
scroll to position [303, 0]
click at [166, 126] on div "Ready - Notify Customer" at bounding box center [182, 126] width 53 height 17
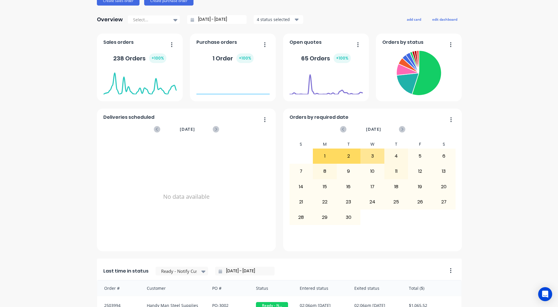
scroll to position [0, 0]
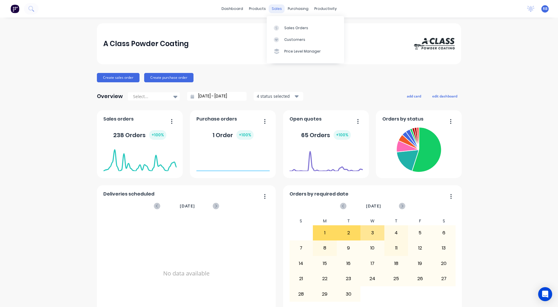
click at [274, 7] on div "sales" at bounding box center [277, 8] width 16 height 9
click at [288, 24] on link "Sales Orders" at bounding box center [305, 28] width 77 height 12
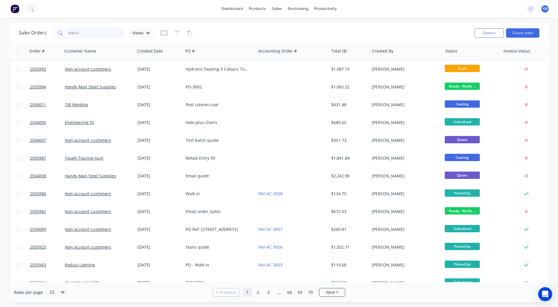
click at [82, 32] on input "text" at bounding box center [96, 33] width 57 height 12
click at [516, 31] on button "Create order" at bounding box center [522, 32] width 33 height 9
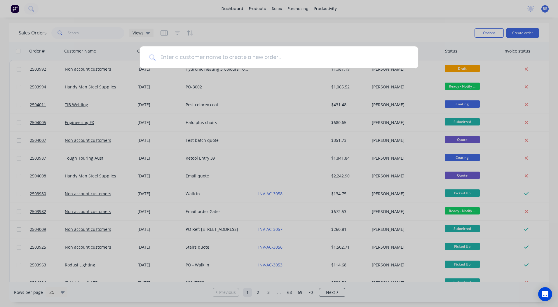
click at [174, 59] on input at bounding box center [282, 57] width 253 height 22
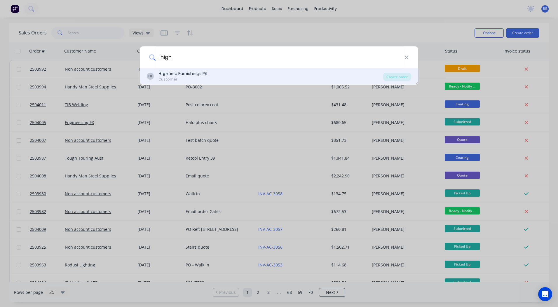
type input "high"
click at [176, 75] on div "High field Furnishings P/L" at bounding box center [184, 74] width 50 height 6
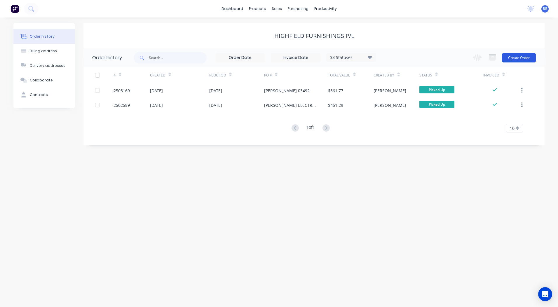
click at [517, 57] on button "Create Order" at bounding box center [519, 57] width 34 height 9
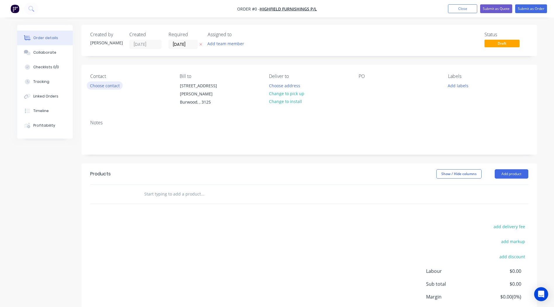
click at [110, 86] on button "Choose contact" at bounding box center [105, 85] width 36 height 8
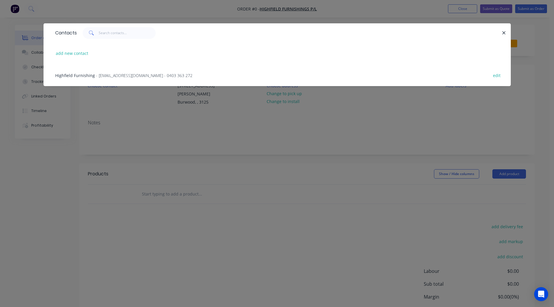
click at [72, 74] on span "Highfield Furnishing" at bounding box center [75, 76] width 40 height 6
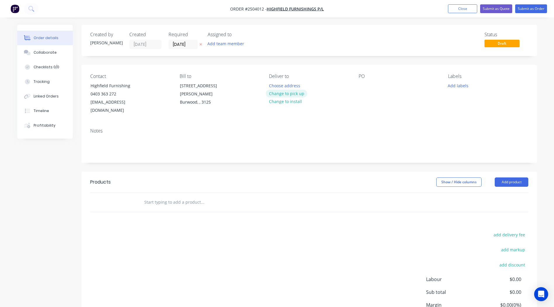
click at [281, 95] on button "Change to pick up" at bounding box center [286, 94] width 41 height 8
click at [363, 82] on div at bounding box center [363, 85] width 9 height 8
click at [461, 86] on button "Add labels" at bounding box center [458, 85] width 27 height 8
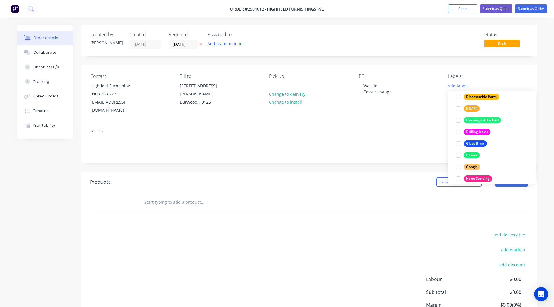
scroll to position [409, 0]
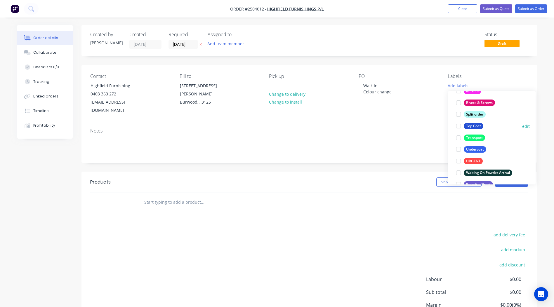
click at [458, 125] on div at bounding box center [459, 126] width 12 height 12
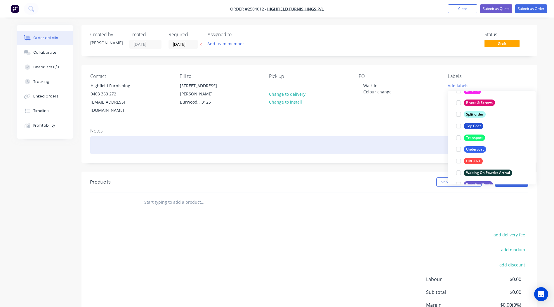
scroll to position [12, 0]
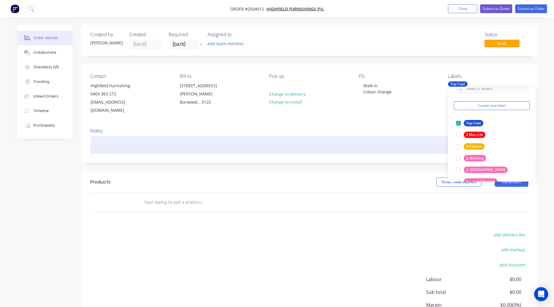
click at [387, 136] on div at bounding box center [309, 145] width 438 height 18
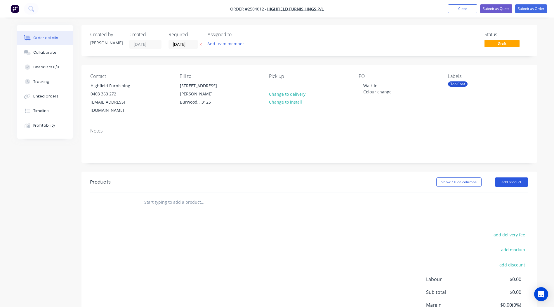
click at [519, 178] on button "Add product" at bounding box center [512, 182] width 34 height 9
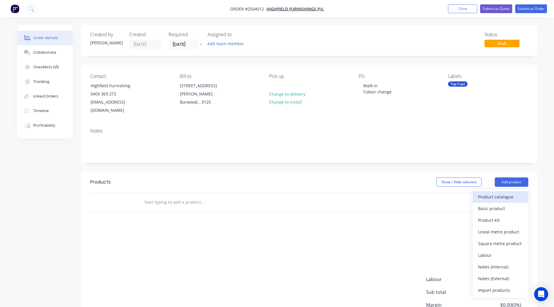
click at [490, 193] on div "Product catalogue" at bounding box center [500, 197] width 45 height 8
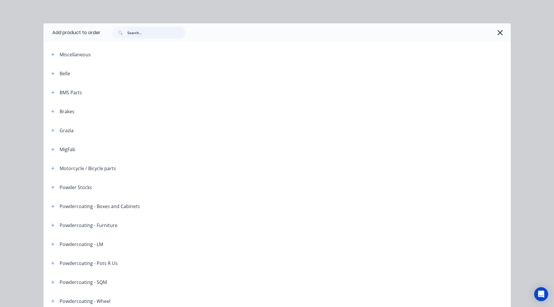
click at [155, 33] on input "text" at bounding box center [156, 33] width 58 height 12
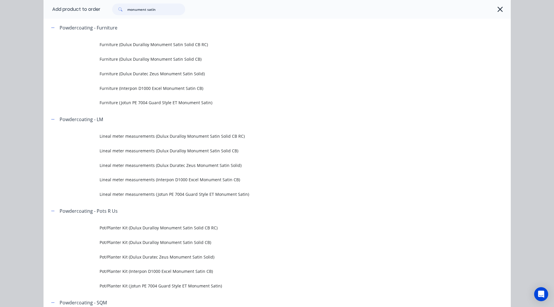
scroll to position [204, 0]
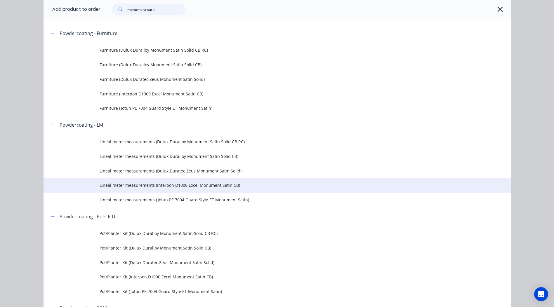
type input "monument satin"
click at [192, 186] on span "Lineal meter measurements (Interpon D1000 Excel Monument Satin CB)" at bounding box center [264, 185] width 329 height 6
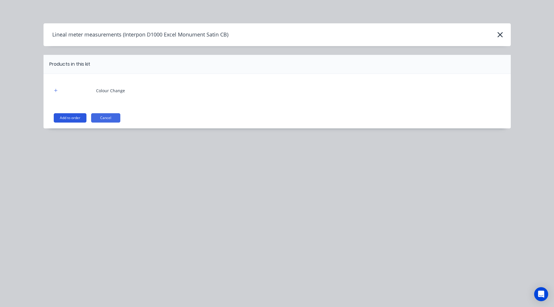
click at [75, 117] on button "Add to order" at bounding box center [70, 117] width 33 height 9
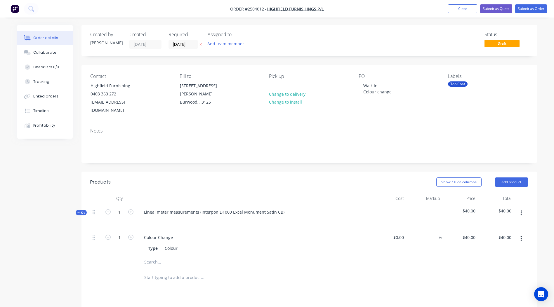
click at [519, 208] on button "button" at bounding box center [521, 213] width 14 height 11
click at [517, 222] on button "Add product to kit" at bounding box center [500, 228] width 55 height 12
click at [496, 248] on div "Product catalogue" at bounding box center [500, 252] width 45 height 8
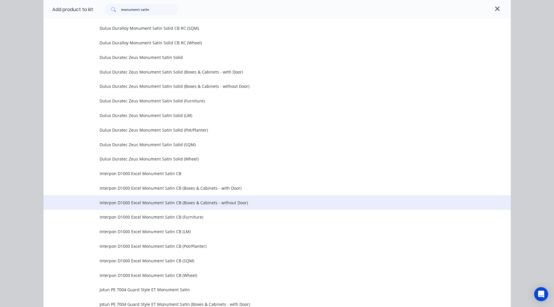
scroll to position [438, 0]
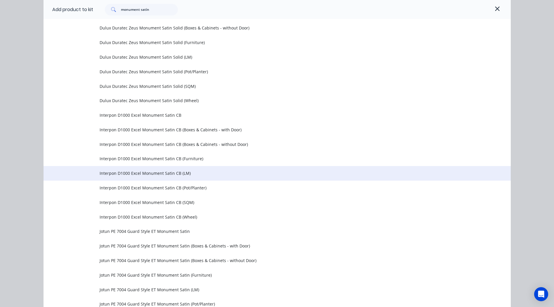
click at [160, 174] on span "Interpon D1000 Excel Monument Satin CB (LM)" at bounding box center [264, 173] width 329 height 6
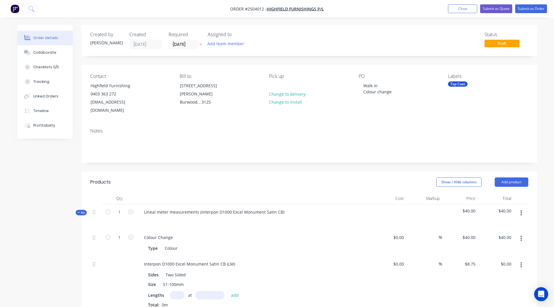
click at [180, 291] on input "text" at bounding box center [177, 295] width 15 height 8
type input "4"
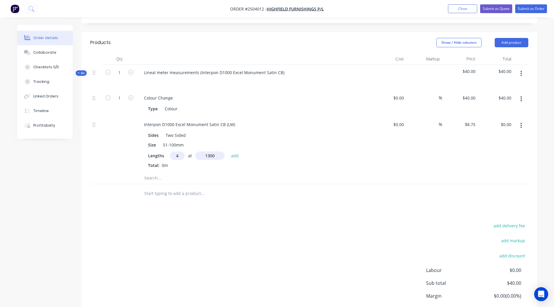
scroll to position [146, 0]
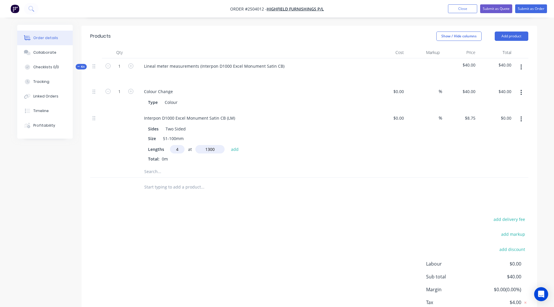
type input "1300mm"
click at [305, 196] on div "Products Show / Hide columns Add product Qty Cost Markup Price Total Kit 1 Line…" at bounding box center [308, 181] width 455 height 311
click at [234, 145] on button "add" at bounding box center [235, 149] width 14 height 8
type input "$45.50"
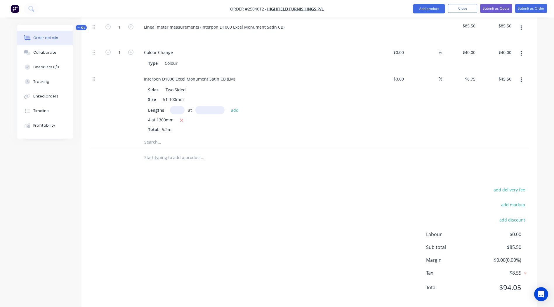
scroll to position [186, 0]
click at [526, 8] on button "Submit as Order" at bounding box center [531, 8] width 32 height 9
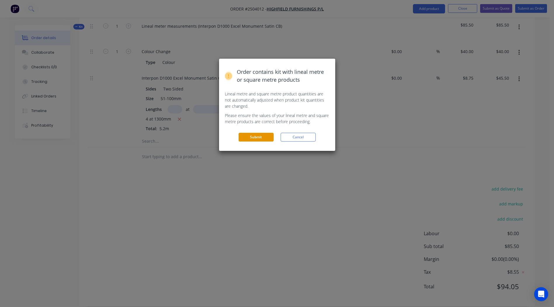
click at [266, 138] on button "Submit" at bounding box center [256, 137] width 35 height 9
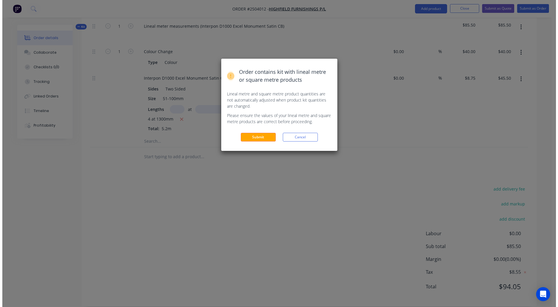
scroll to position [0, 0]
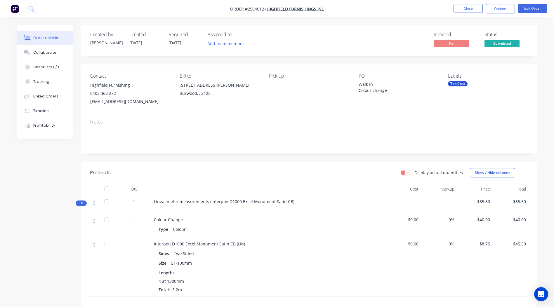
click at [103, 95] on div "0403 363 272" at bounding box center [130, 93] width 80 height 8
click at [531, 6] on button "Edit Order" at bounding box center [532, 8] width 29 height 9
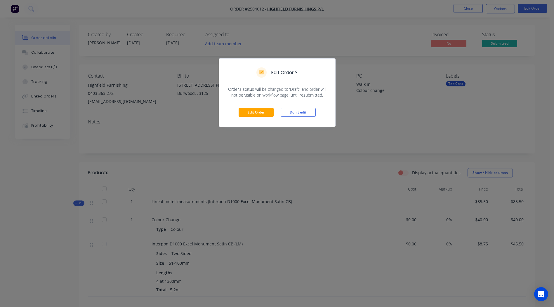
click at [249, 108] on div "Edit Order Don't edit" at bounding box center [277, 112] width 116 height 29
click at [260, 112] on button "Edit Order" at bounding box center [256, 112] width 35 height 9
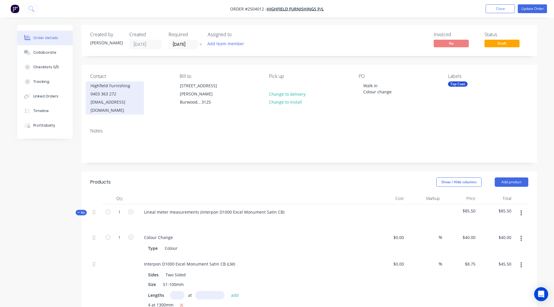
click at [123, 97] on div "0403 363 272" at bounding box center [115, 94] width 48 height 8
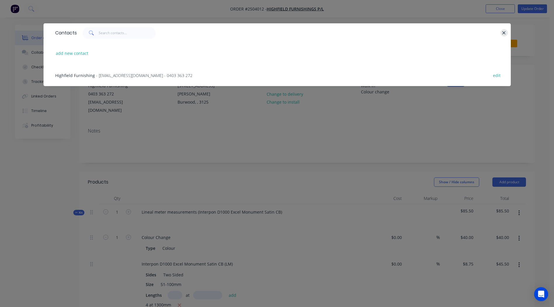
click at [503, 32] on icon "button" at bounding box center [504, 32] width 4 height 5
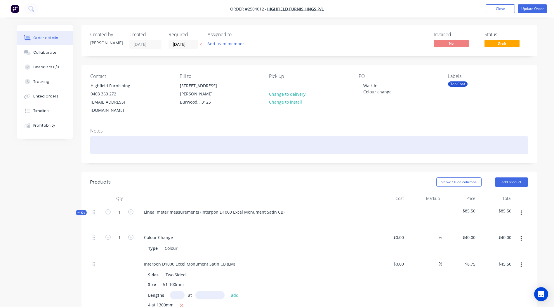
click at [127, 136] on div at bounding box center [309, 145] width 438 height 18
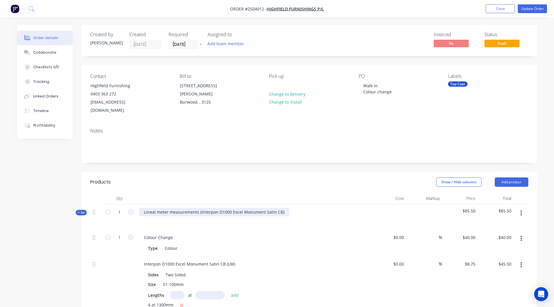
click at [281, 208] on div "Lineal meter measurements (Interpon D1000 Excel Monument Satin CB)" at bounding box center [214, 212] width 150 height 8
click at [201, 208] on div "Interpon D1000 Excel Monument Satin CB" at bounding box center [184, 212] width 91 height 8
copy div "Interpon D1000 Excel Monument Satin CB"
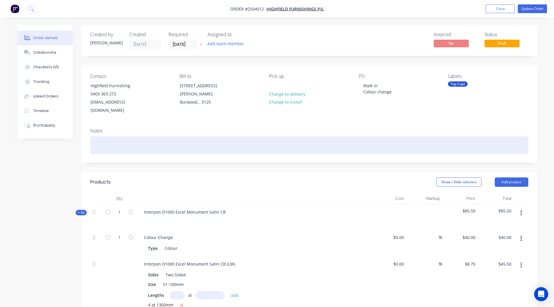
click at [134, 136] on div at bounding box center [309, 145] width 438 height 18
paste div
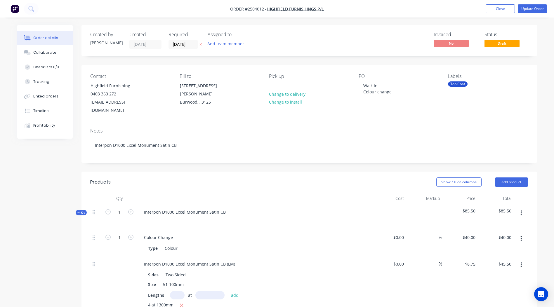
click at [316, 178] on div "Show / Hide columns Add product" at bounding box center [355, 182] width 345 height 9
click at [528, 8] on button "Update Order" at bounding box center [532, 8] width 29 height 9
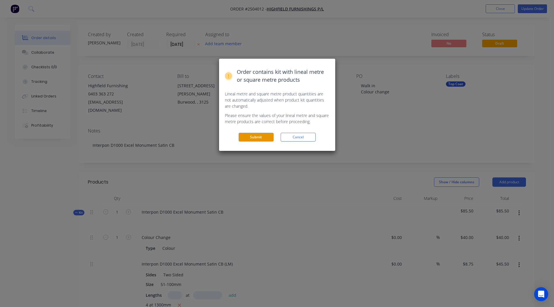
click at [260, 139] on button "Submit" at bounding box center [256, 137] width 35 height 9
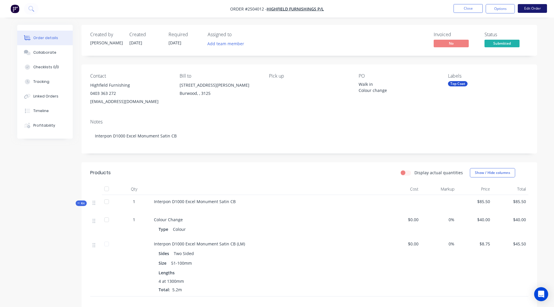
click at [533, 7] on button "Edit Order" at bounding box center [532, 8] width 29 height 9
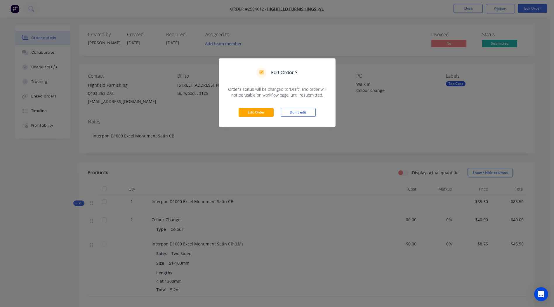
click at [486, 109] on div "Edit Order ? Order’s status will be changed to ‘Draft’, and order will not be v…" at bounding box center [277, 153] width 554 height 307
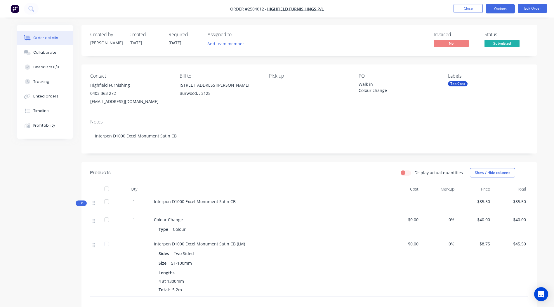
click at [498, 10] on button "Options" at bounding box center [500, 8] width 29 height 9
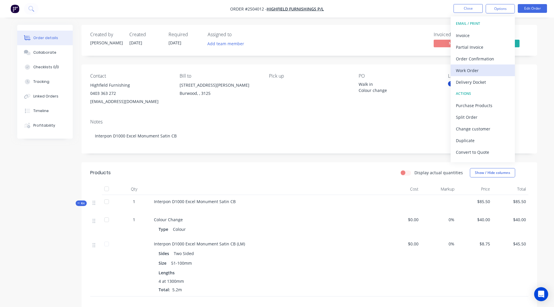
click at [462, 69] on div "Work Order" at bounding box center [483, 70] width 54 height 8
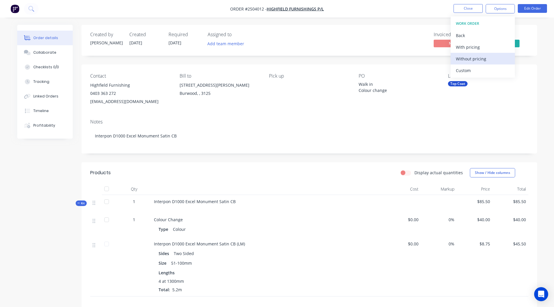
click at [467, 59] on div "Without pricing" at bounding box center [483, 59] width 54 height 8
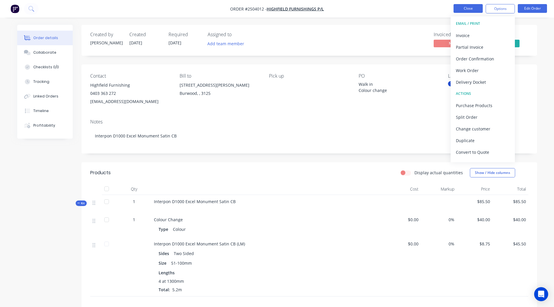
click at [464, 8] on button "Close" at bounding box center [467, 8] width 29 height 9
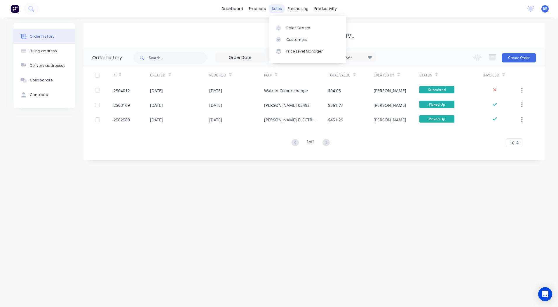
click at [273, 11] on div "sales" at bounding box center [277, 8] width 16 height 9
click at [298, 28] on div "Sales Orders" at bounding box center [298, 27] width 24 height 5
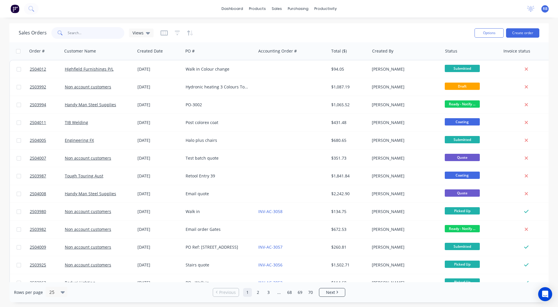
click at [110, 31] on input "text" at bounding box center [96, 33] width 57 height 12
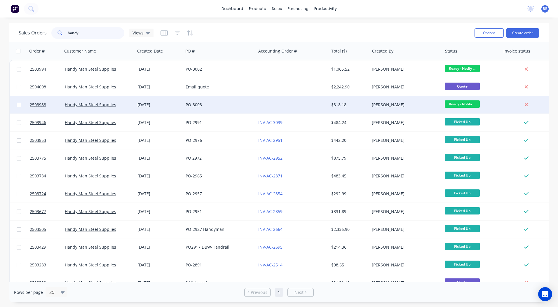
type input "handy"
click at [311, 101] on div at bounding box center [292, 105] width 73 height 18
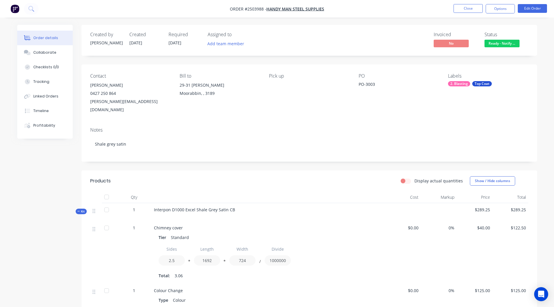
click at [504, 43] on span "Ready - Notify ..." at bounding box center [501, 43] width 35 height 7
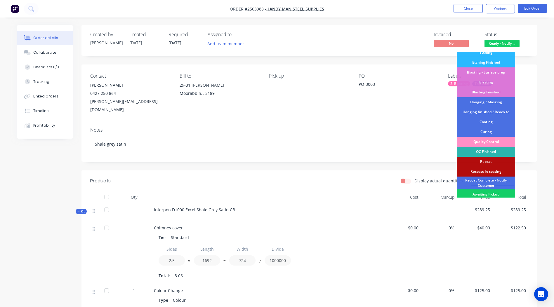
scroll to position [125, 0]
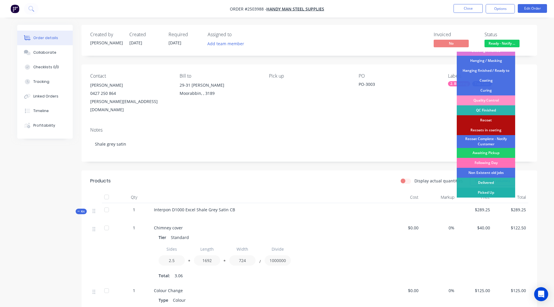
click at [495, 193] on div "Picked Up" at bounding box center [486, 193] width 58 height 10
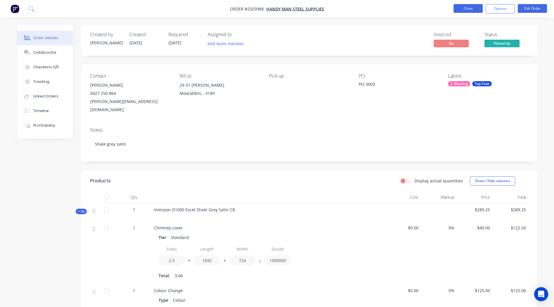
click at [475, 12] on button "Close" at bounding box center [467, 8] width 29 height 9
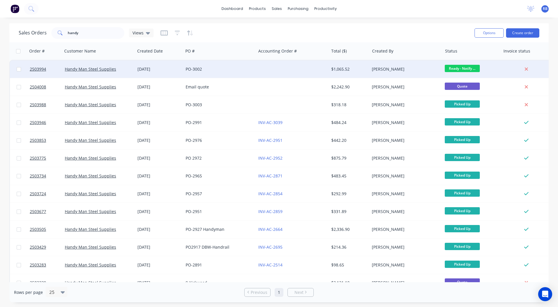
click at [426, 71] on div "[PERSON_NAME]" at bounding box center [404, 69] width 65 height 6
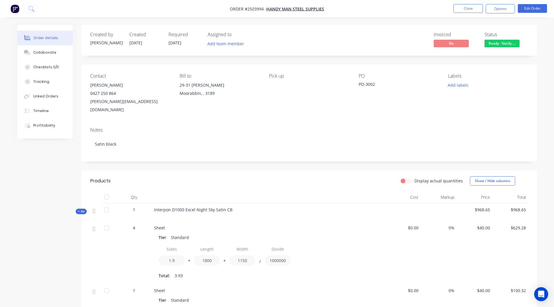
click at [495, 44] on span "Ready - Notify ..." at bounding box center [501, 43] width 35 height 7
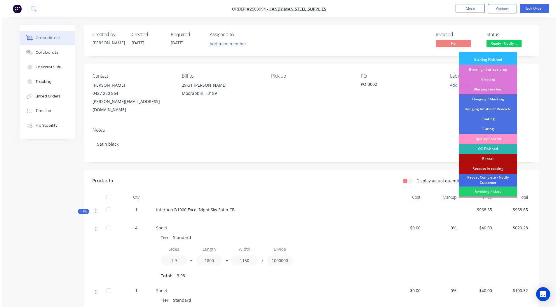
scroll to position [125, 0]
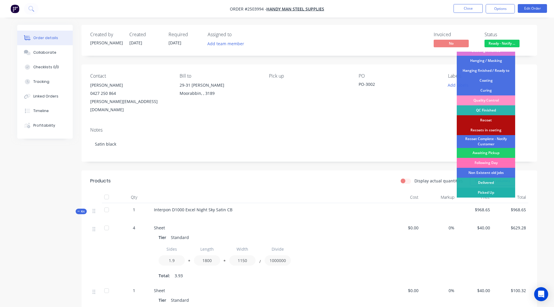
click at [490, 191] on div "Picked Up" at bounding box center [486, 193] width 58 height 10
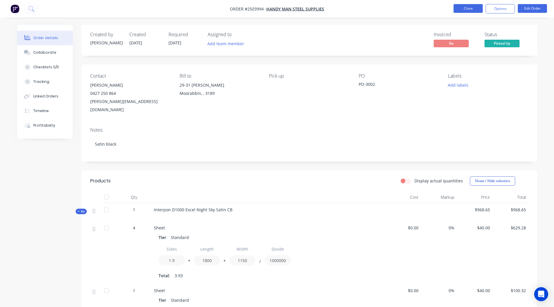
click at [468, 8] on button "Close" at bounding box center [467, 8] width 29 height 9
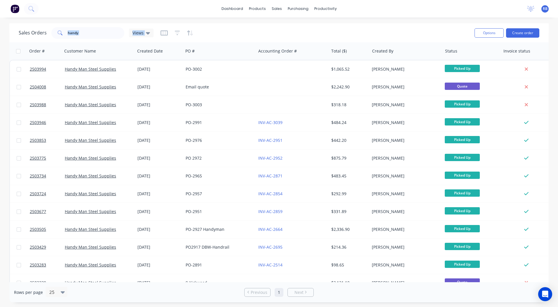
drag, startPoint x: 114, startPoint y: 27, endPoint x: 0, endPoint y: 61, distance: 118.9
click at [0, 56] on html "dashboard products sales purchasing productivity dashboard products Product Cat…" at bounding box center [279, 153] width 558 height 307
click at [109, 33] on input "handy" at bounding box center [96, 33] width 57 height 12
drag, startPoint x: 108, startPoint y: 32, endPoint x: 0, endPoint y: 52, distance: 109.6
click at [0, 51] on html "dashboard products sales purchasing productivity dashboard products Product Cat…" at bounding box center [279, 153] width 558 height 307
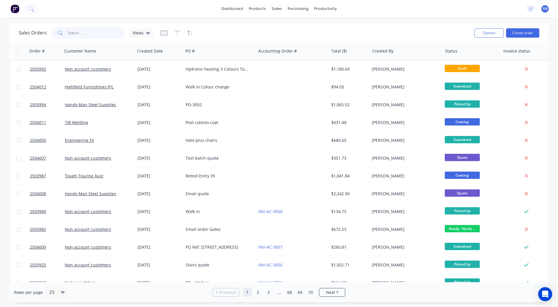
click at [96, 33] on input "text" at bounding box center [96, 33] width 57 height 12
click at [233, 9] on link "dashboard" at bounding box center [232, 8] width 27 height 9
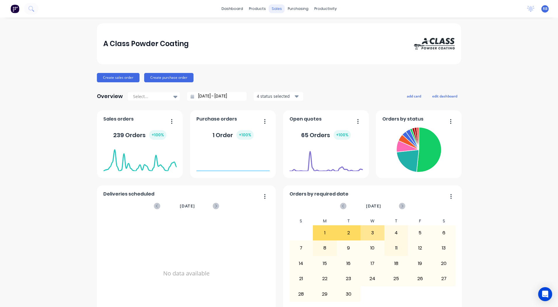
click at [274, 9] on div "sales" at bounding box center [277, 8] width 16 height 9
click at [285, 29] on div "Sales Orders" at bounding box center [296, 27] width 24 height 5
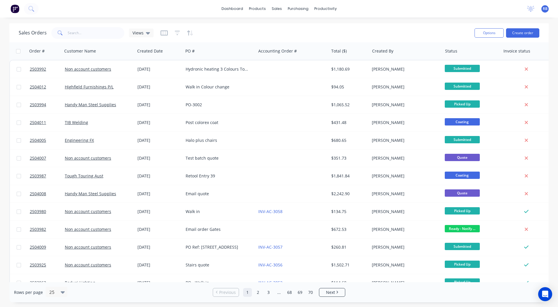
click at [61, 34] on icon at bounding box center [60, 32] width 5 height 5
click at [65, 32] on span at bounding box center [59, 33] width 16 height 12
click at [69, 31] on input "text" at bounding box center [96, 33] width 57 height 12
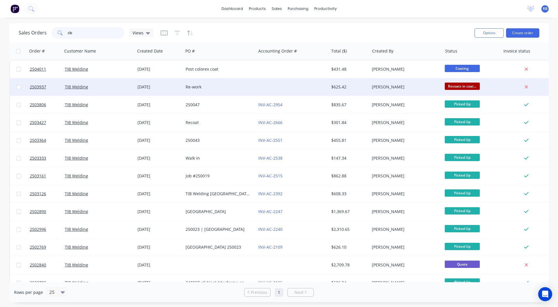
type input "tib"
click at [344, 85] on div "$625.42" at bounding box center [348, 87] width 34 height 6
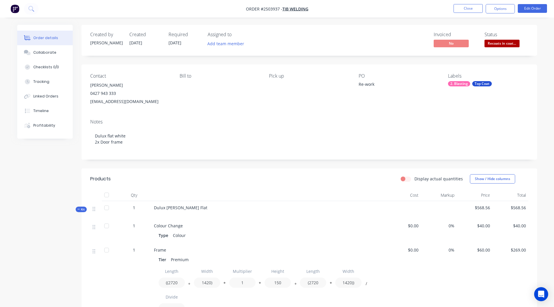
click at [506, 44] on span "Recoats in coat..." at bounding box center [501, 43] width 35 height 7
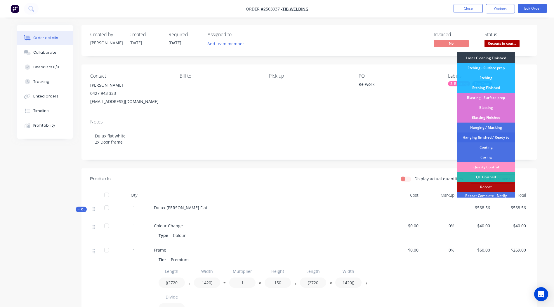
scroll to position [125, 0]
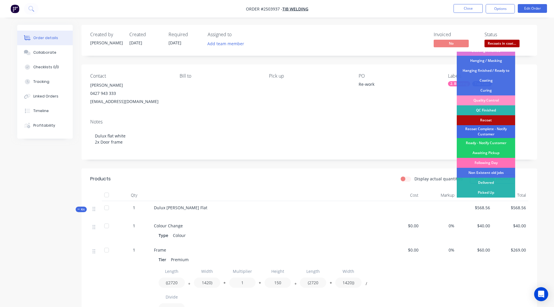
click at [490, 132] on div "Recoat Complete - Notify Customer" at bounding box center [486, 131] width 58 height 13
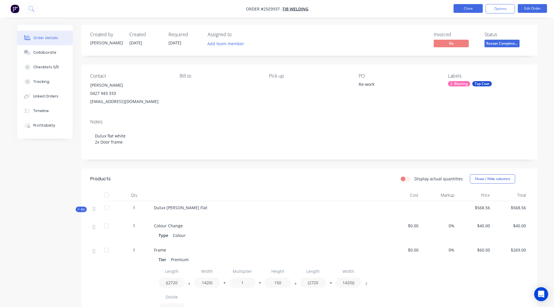
click at [466, 11] on button "Close" at bounding box center [467, 8] width 29 height 9
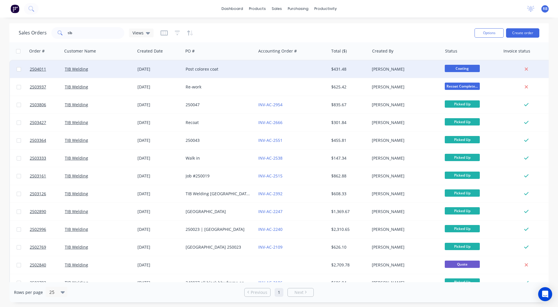
click at [393, 72] on div "[PERSON_NAME]" at bounding box center [406, 69] width 73 height 18
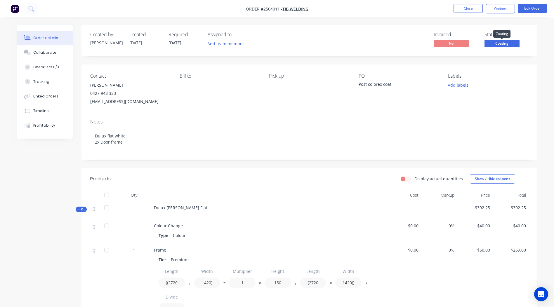
click at [492, 44] on span "Coating" at bounding box center [501, 43] width 35 height 7
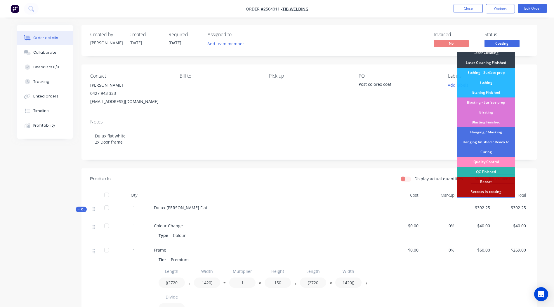
scroll to position [125, 0]
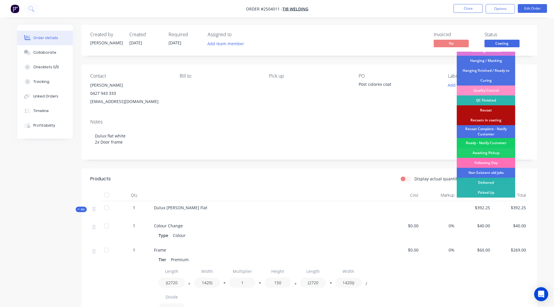
click at [493, 144] on div "Ready - Notify Customer" at bounding box center [486, 143] width 58 height 10
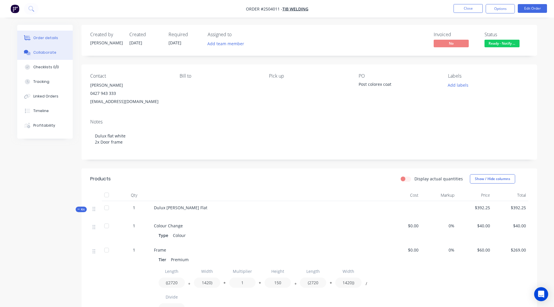
click at [33, 57] on button "Collaborate" at bounding box center [44, 52] width 55 height 15
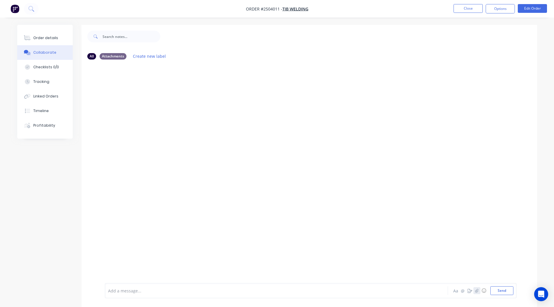
click at [474, 291] on button "button" at bounding box center [476, 290] width 7 height 7
click at [499, 293] on button "Send" at bounding box center [501, 290] width 23 height 9
click at [479, 7] on button "Close" at bounding box center [467, 8] width 29 height 9
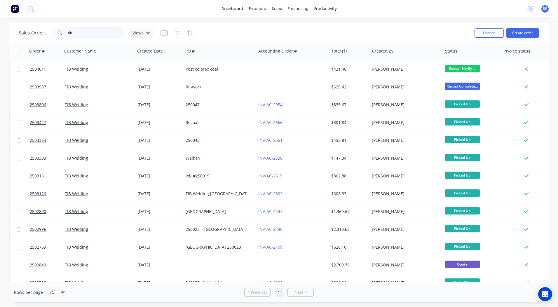
drag, startPoint x: 93, startPoint y: 34, endPoint x: 0, endPoint y: 25, distance: 92.9
click at [0, 29] on html "dashboard products sales purchasing productivity dashboard products Product Cat…" at bounding box center [279, 153] width 558 height 307
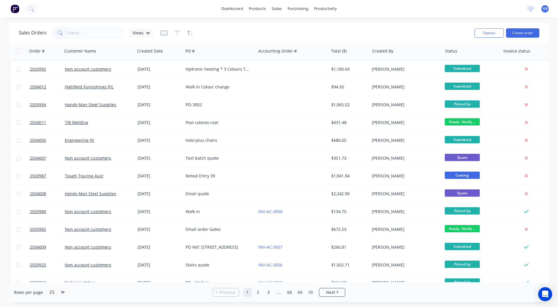
click at [45, 36] on div "Sales Orders Views" at bounding box center [86, 33] width 135 height 12
click at [80, 33] on input "text" at bounding box center [96, 33] width 57 height 12
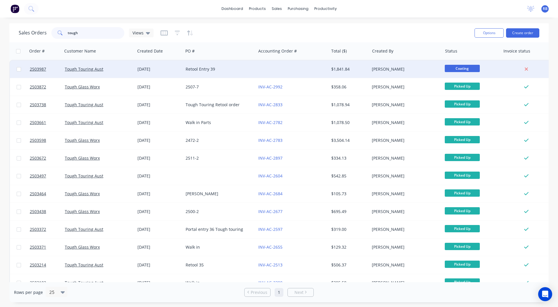
type input "tough"
click at [312, 67] on div at bounding box center [292, 69] width 73 height 18
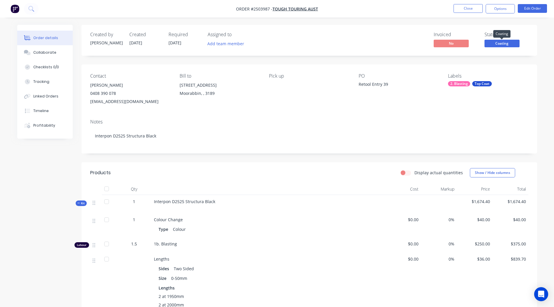
click at [506, 43] on span "Coating" at bounding box center [501, 43] width 35 height 7
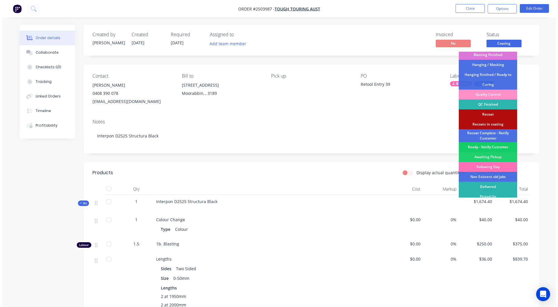
scroll to position [125, 0]
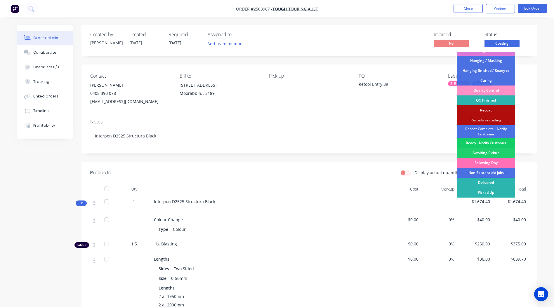
click at [490, 143] on div "Ready - Notify Customer" at bounding box center [486, 143] width 58 height 10
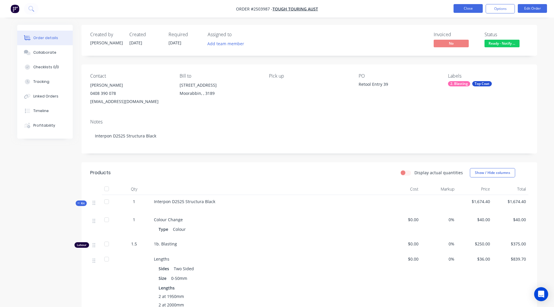
click at [466, 6] on button "Close" at bounding box center [467, 8] width 29 height 9
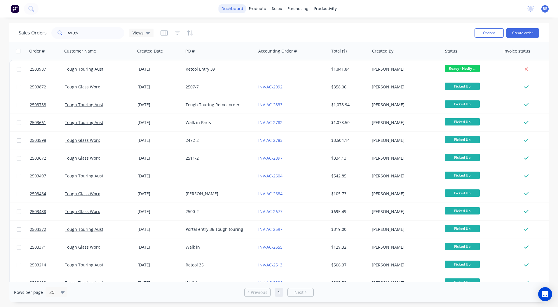
click at [239, 7] on link "dashboard" at bounding box center [232, 8] width 27 height 9
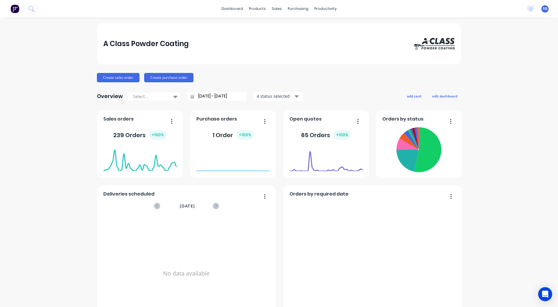
scroll to position [252, 0]
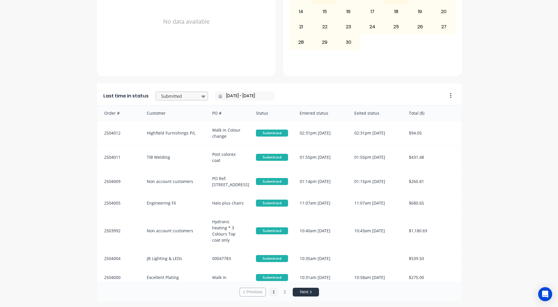
click at [175, 99] on div at bounding box center [179, 96] width 37 height 7
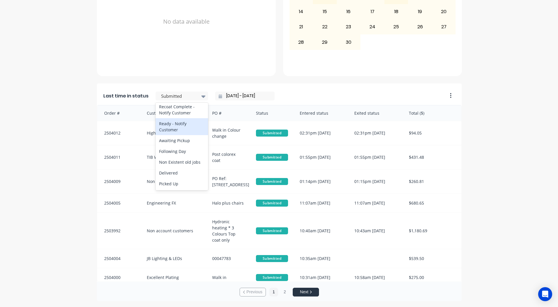
click at [182, 128] on div "Ready - Notify Customer" at bounding box center [182, 126] width 53 height 17
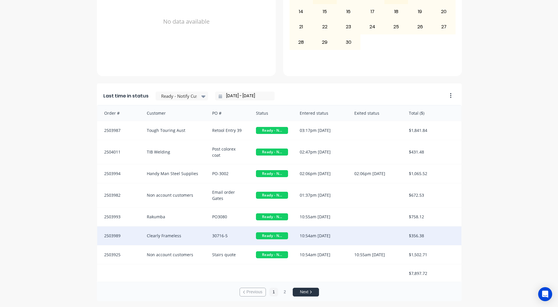
scroll to position [1, 0]
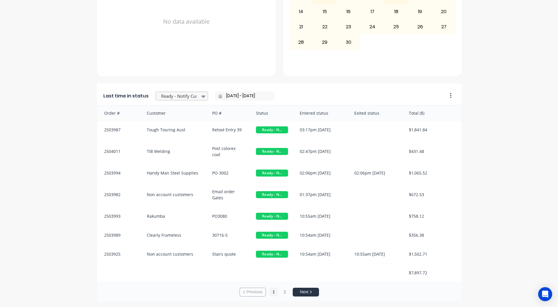
click at [180, 96] on div at bounding box center [179, 96] width 37 height 7
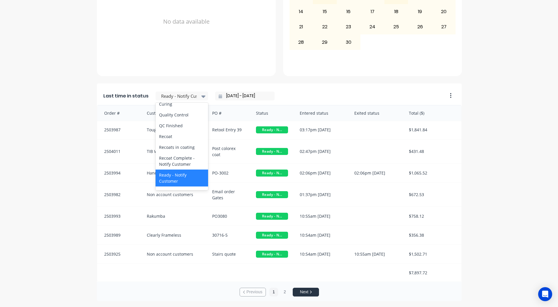
click at [169, 99] on div "Coating" at bounding box center [182, 93] width 53 height 11
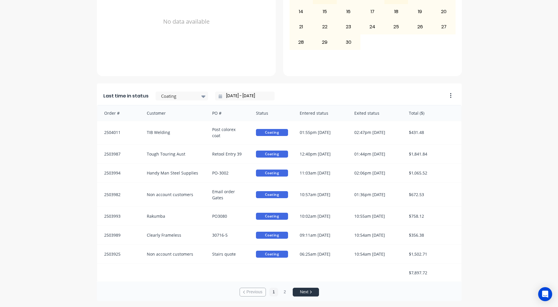
drag, startPoint x: 551, startPoint y: 182, endPoint x: 552, endPoint y: 188, distance: 5.9
click at [552, 188] on div "A Class Powder Coating Create sales order Create purchase order Overview Select…" at bounding box center [279, 36] width 558 height 530
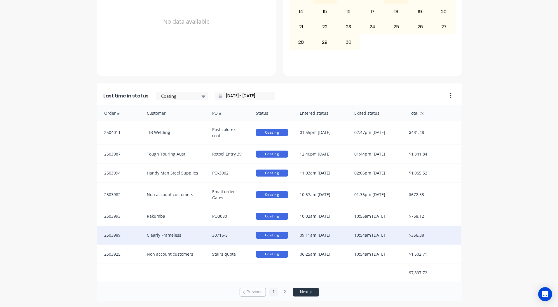
scroll to position [1, 0]
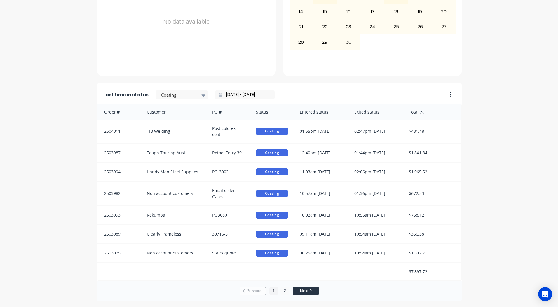
click at [281, 291] on button "2" at bounding box center [285, 291] width 9 height 9
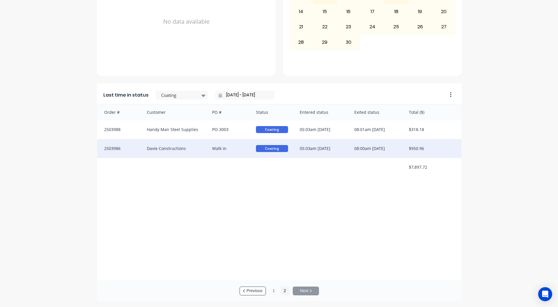
scroll to position [1, 0]
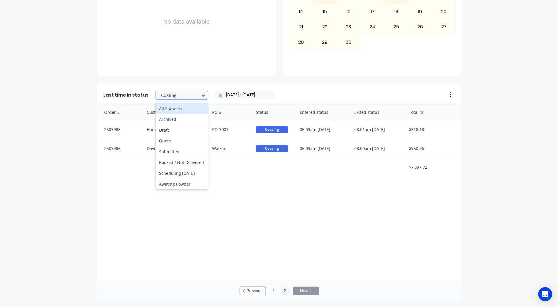
click at [161, 99] on div "Coating" at bounding box center [179, 95] width 40 height 9
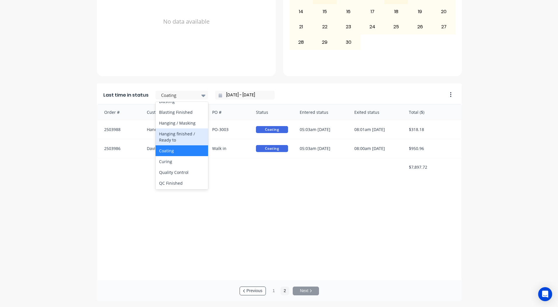
scroll to position [303, 0]
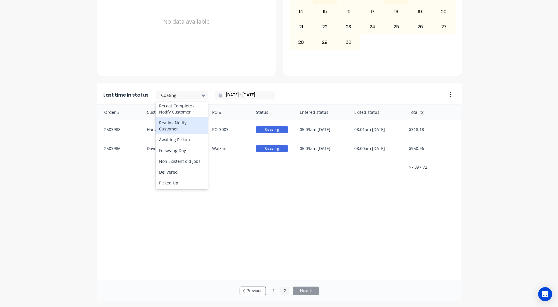
click at [176, 131] on div "Ready - Notify Customer" at bounding box center [182, 125] width 53 height 17
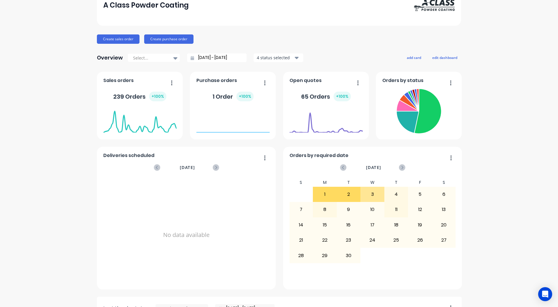
scroll to position [0, 0]
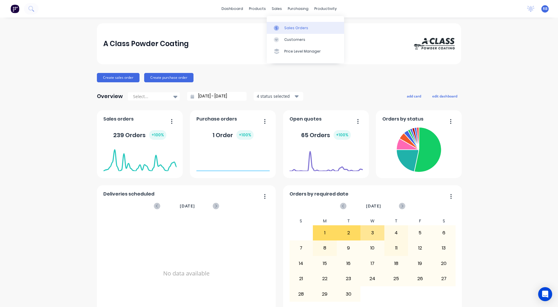
click at [284, 25] on link "Sales Orders" at bounding box center [305, 28] width 77 height 12
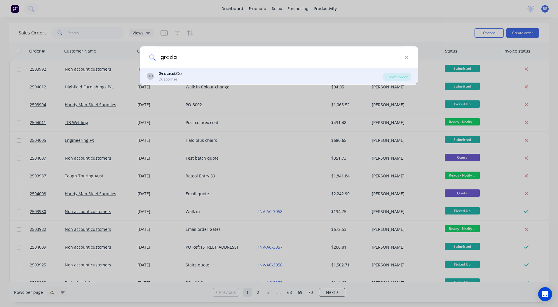
type input "grazia"
click at [175, 69] on div "GC Grazia &Co Customer Create order" at bounding box center [279, 76] width 279 height 16
click at [185, 77] on div "GC Grazia &Co Customer" at bounding box center [265, 76] width 236 height 11
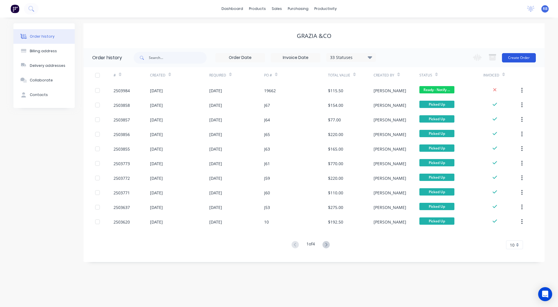
click at [512, 58] on button "Create Order" at bounding box center [519, 57] width 34 height 9
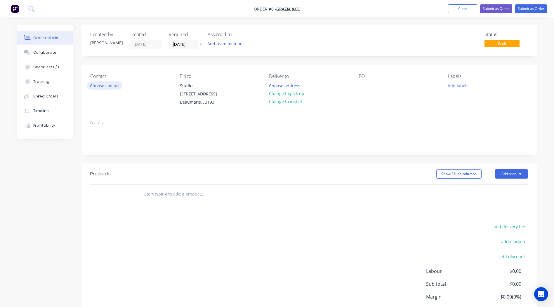
click at [106, 86] on button "Choose contact" at bounding box center [105, 85] width 36 height 8
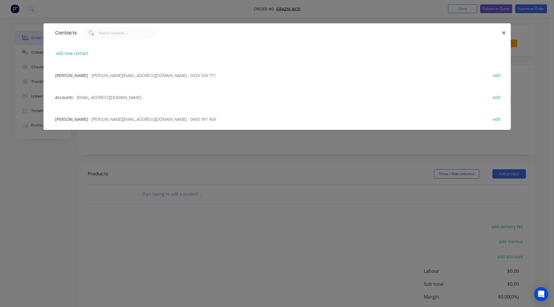
click at [90, 73] on span "- [PERSON_NAME][EMAIL_ADDRESS][DOMAIN_NAME] - 0429 548 771" at bounding box center [152, 76] width 127 height 6
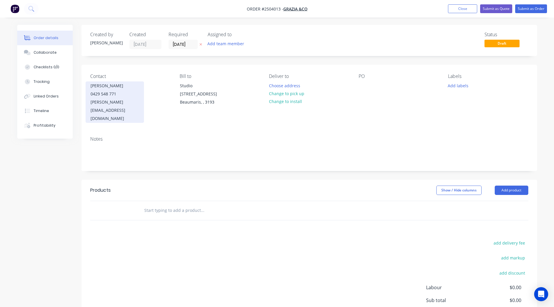
click at [96, 99] on div "[PERSON_NAME][EMAIL_ADDRESS][DOMAIN_NAME]" at bounding box center [115, 110] width 48 height 25
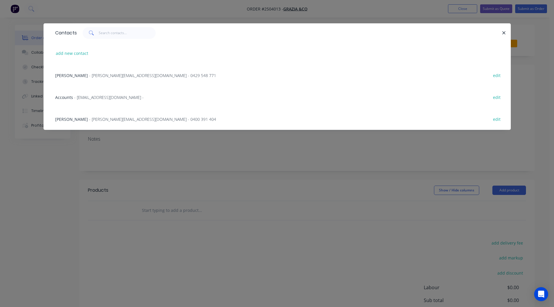
click at [89, 121] on span "- [PERSON_NAME][EMAIL_ADDRESS][DOMAIN_NAME] - 0400 391 404" at bounding box center [152, 119] width 127 height 6
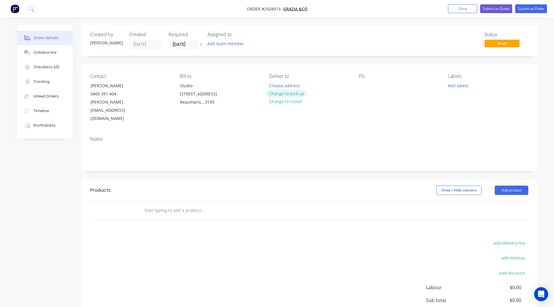
click at [279, 95] on button "Change to pick up" at bounding box center [286, 94] width 41 height 8
click at [367, 84] on div at bounding box center [363, 85] width 9 height 8
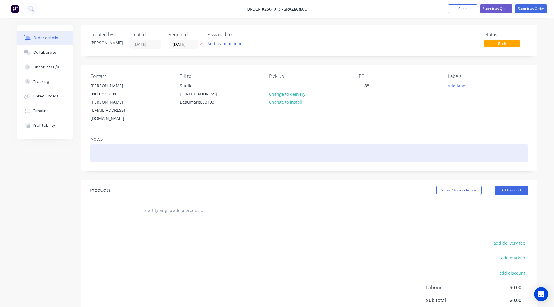
click at [121, 145] on div at bounding box center [309, 154] width 438 height 18
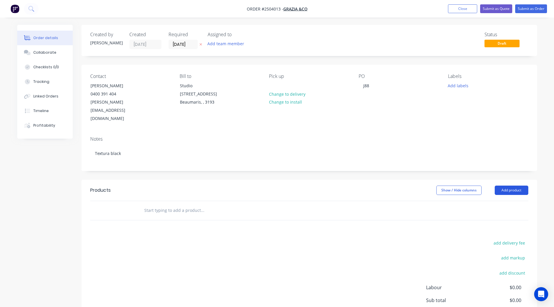
click at [502, 186] on button "Add product" at bounding box center [512, 190] width 34 height 9
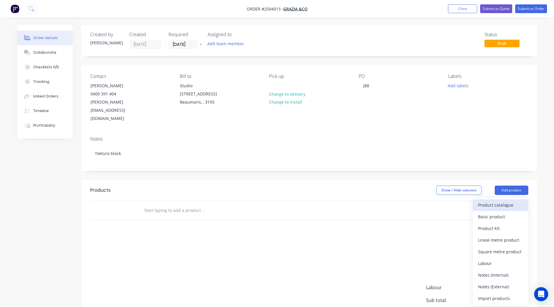
click at [501, 201] on div "Product catalogue" at bounding box center [500, 205] width 45 height 8
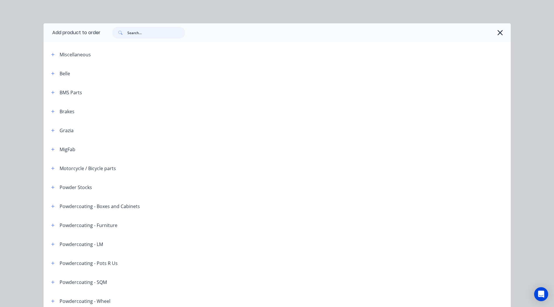
click at [141, 36] on input "text" at bounding box center [156, 33] width 58 height 12
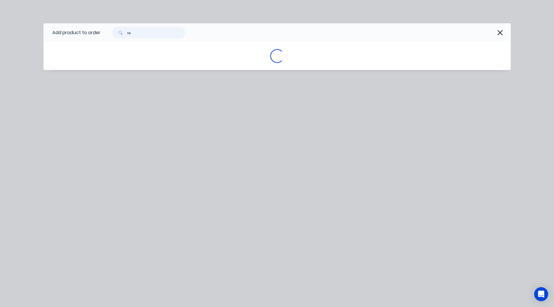
type input "t"
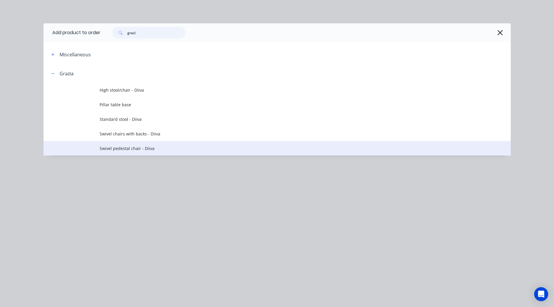
type input "grazi"
click at [160, 149] on span "Swivel pedestal chair - Diiva" at bounding box center [264, 148] width 329 height 6
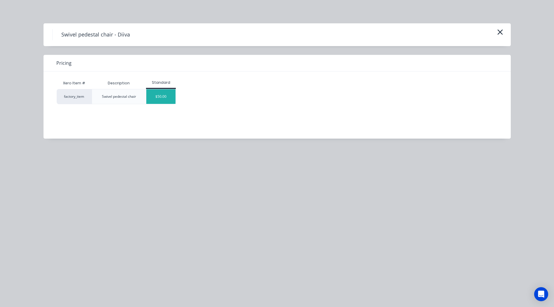
click at [165, 98] on div "$50.00" at bounding box center [160, 96] width 29 height 15
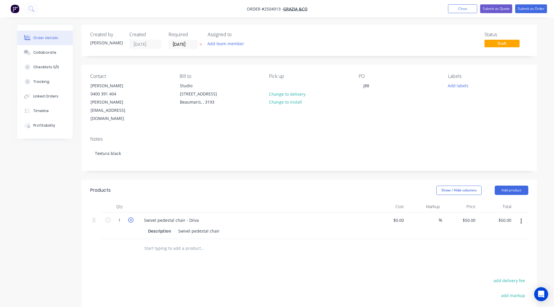
click at [133, 218] on icon "button" at bounding box center [130, 220] width 5 height 5
type input "2"
type input "$100.00"
click at [133, 218] on icon "button" at bounding box center [130, 220] width 5 height 5
type input "3"
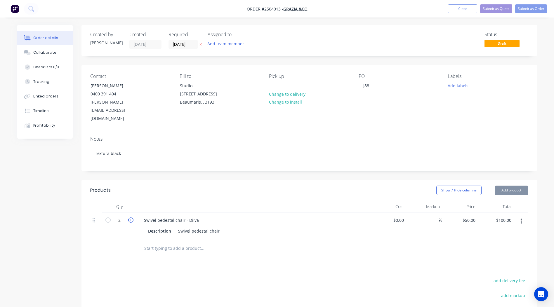
type input "$150.00"
click at [133, 218] on icon "button" at bounding box center [130, 220] width 5 height 5
type input "4"
type input "$200.00"
click at [133, 218] on icon "button" at bounding box center [130, 220] width 5 height 5
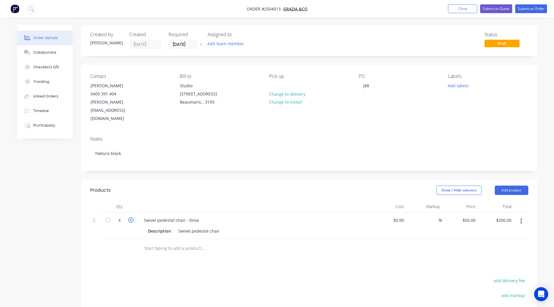
type input "5"
type input "$250.00"
click at [133, 218] on icon "button" at bounding box center [130, 220] width 5 height 5
type input "6"
type input "$300.00"
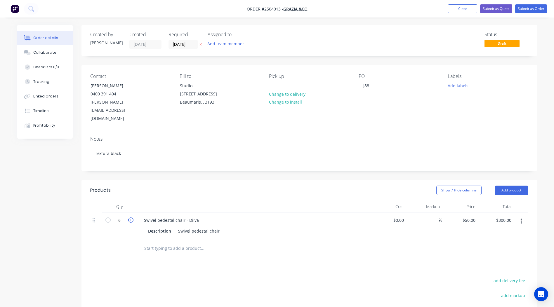
click at [133, 218] on icon "button" at bounding box center [130, 220] width 5 height 5
type input "7"
type input "$350.00"
click at [446, 84] on button "Add labels" at bounding box center [458, 85] width 27 height 8
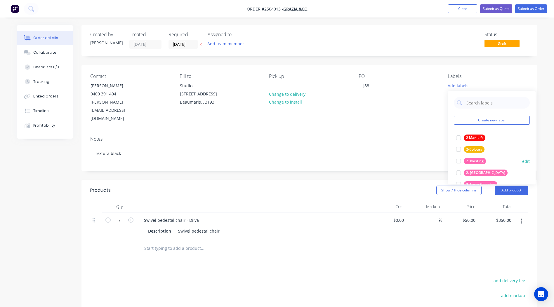
click at [475, 162] on div "2. Blasting" at bounding box center [475, 161] width 22 height 6
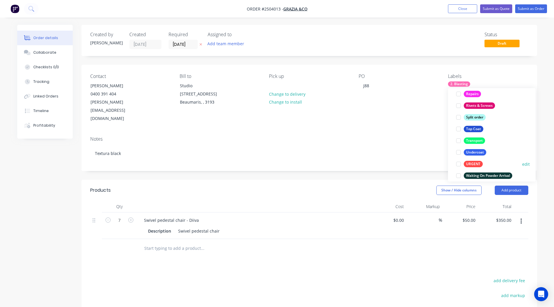
scroll to position [420, 0]
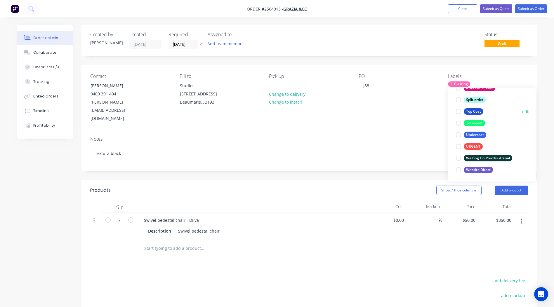
click at [475, 110] on div "Top Coat" at bounding box center [474, 111] width 20 height 6
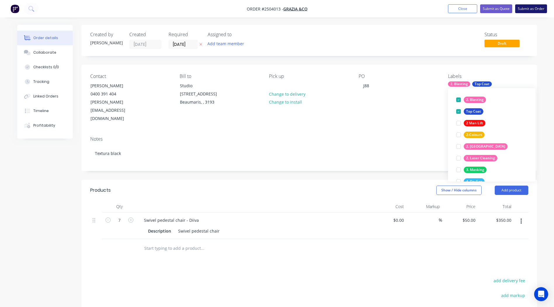
click at [526, 6] on button "Submit as Order" at bounding box center [531, 8] width 32 height 9
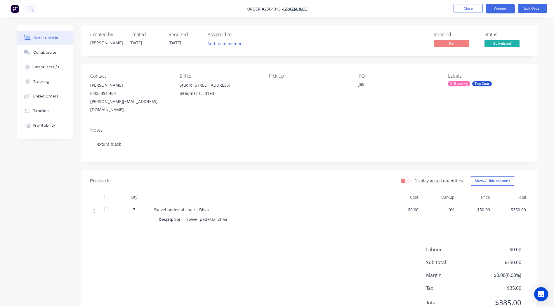
click at [488, 12] on button "Options" at bounding box center [500, 8] width 29 height 9
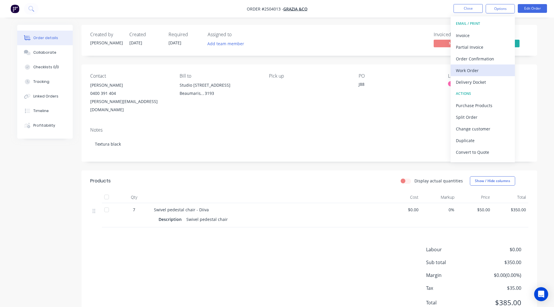
click at [477, 66] on div "Work Order" at bounding box center [483, 70] width 54 height 8
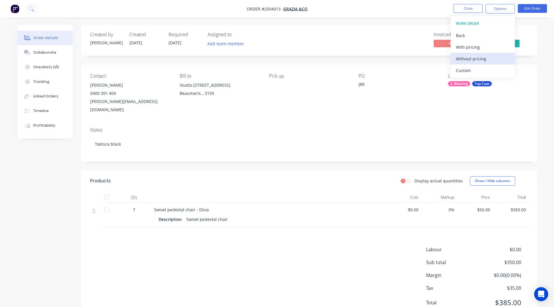
click at [485, 57] on div "Without pricing" at bounding box center [483, 59] width 54 height 8
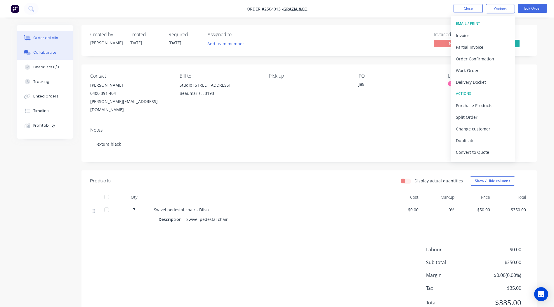
click at [44, 55] on button "Collaborate" at bounding box center [44, 52] width 55 height 15
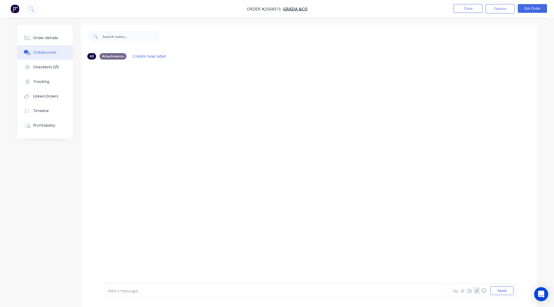
click at [477, 289] on icon "button" at bounding box center [477, 291] width 4 height 4
click at [499, 288] on button "Send" at bounding box center [501, 290] width 23 height 9
click at [475, 10] on button "Close" at bounding box center [467, 8] width 29 height 9
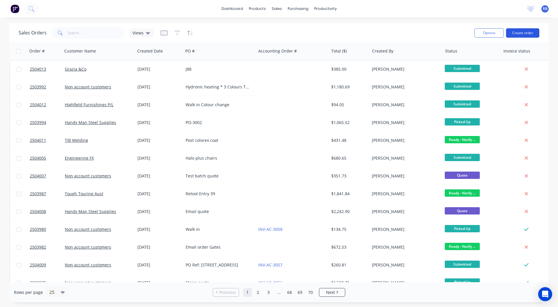
click at [517, 33] on button "Create order" at bounding box center [522, 32] width 33 height 9
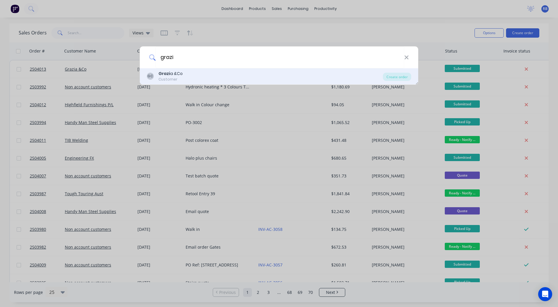
type input "grazi"
click at [172, 78] on div "Customer" at bounding box center [171, 79] width 24 height 5
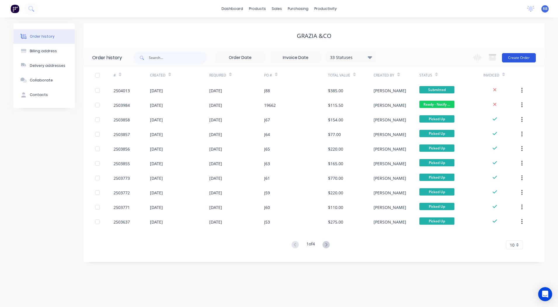
click at [512, 61] on button "Create Order" at bounding box center [519, 57] width 34 height 9
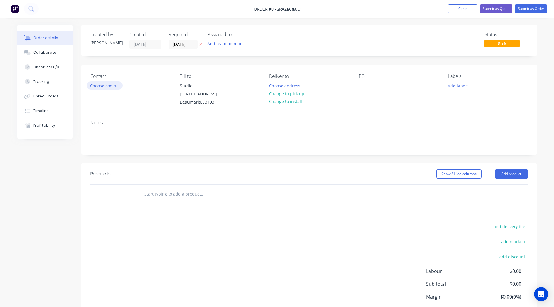
click at [111, 85] on button "Choose contact" at bounding box center [105, 85] width 36 height 8
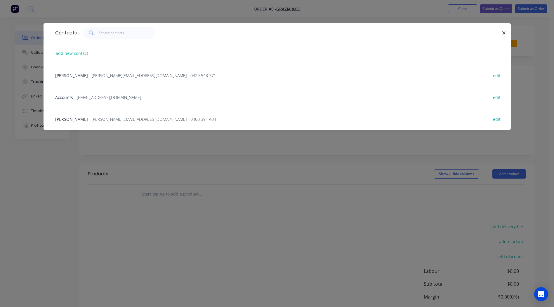
click at [89, 116] on span "- [PERSON_NAME][EMAIL_ADDRESS][DOMAIN_NAME] - 0400 391 404" at bounding box center [152, 119] width 127 height 6
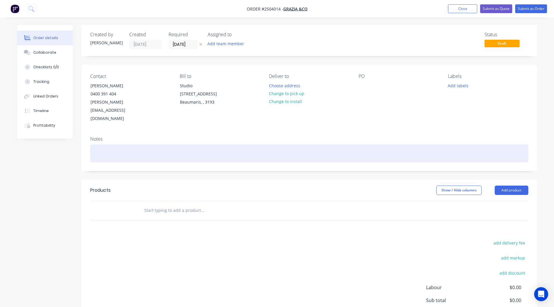
click at [112, 145] on div at bounding box center [309, 154] width 438 height 18
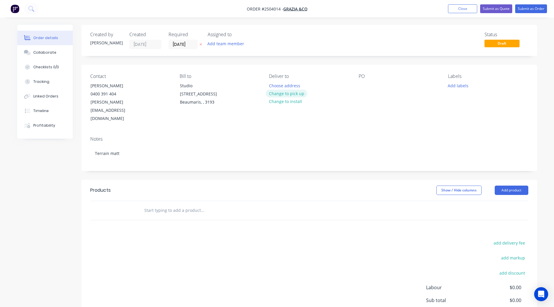
click at [288, 93] on button "Change to pick up" at bounding box center [286, 94] width 41 height 8
click at [361, 84] on div at bounding box center [363, 85] width 9 height 8
click at [454, 86] on button "Add labels" at bounding box center [458, 85] width 27 height 8
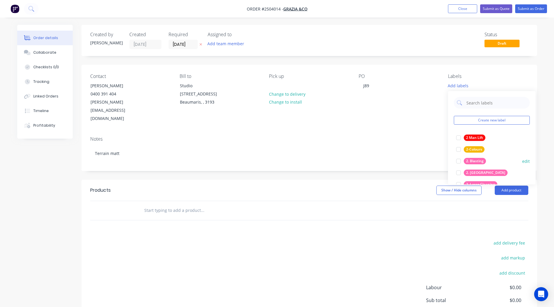
click at [476, 160] on div "2. Blasting" at bounding box center [475, 161] width 22 height 6
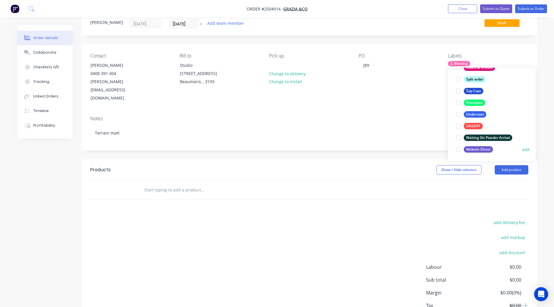
scroll to position [46, 0]
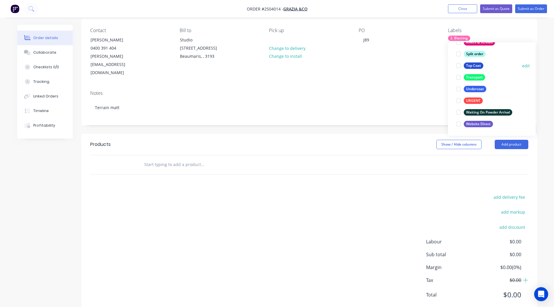
click at [477, 63] on div "Top Coat" at bounding box center [474, 65] width 20 height 6
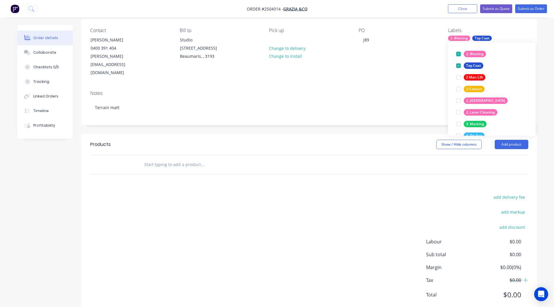
click at [408, 193] on div "add delivery fee add markup add discount Labour $0.00 Sub total $0.00 Margin $0…" at bounding box center [309, 249] width 438 height 113
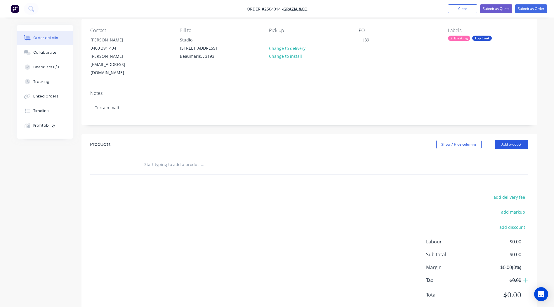
click at [512, 140] on button "Add product" at bounding box center [512, 144] width 34 height 9
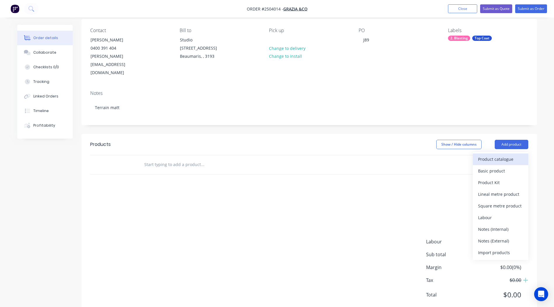
click at [502, 154] on button "Product catalogue" at bounding box center [500, 160] width 55 height 12
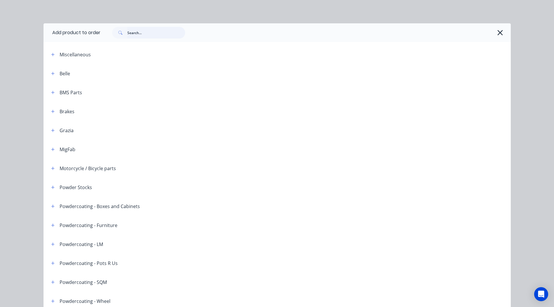
click at [153, 37] on input "text" at bounding box center [156, 33] width 58 height 12
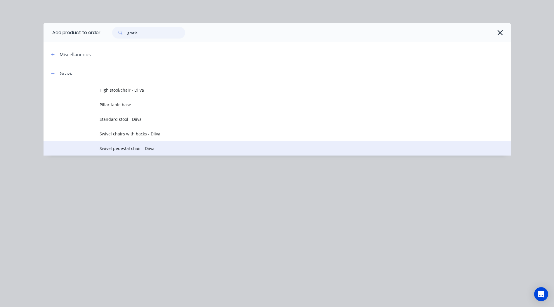
type input "grazia"
click at [142, 152] on td "Swivel pedestal chair - Diiva" at bounding box center [305, 148] width 411 height 15
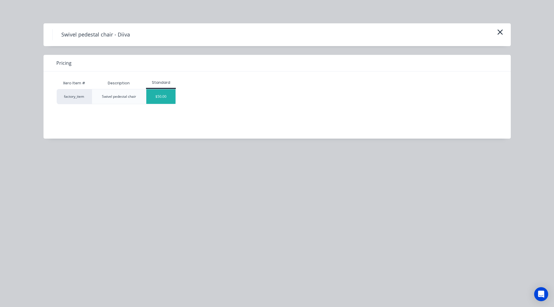
click at [163, 98] on div "$50.00" at bounding box center [160, 96] width 29 height 15
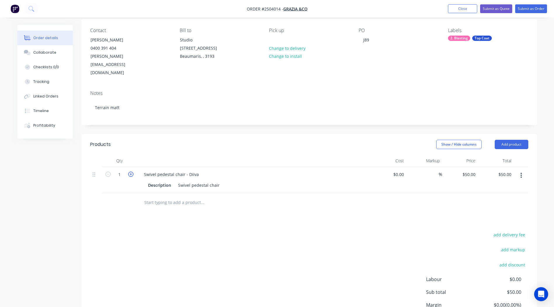
click at [132, 172] on icon "button" at bounding box center [130, 174] width 5 height 5
type input "2"
type input "$100.00"
click at [132, 172] on icon "button" at bounding box center [130, 174] width 5 height 5
type input "3"
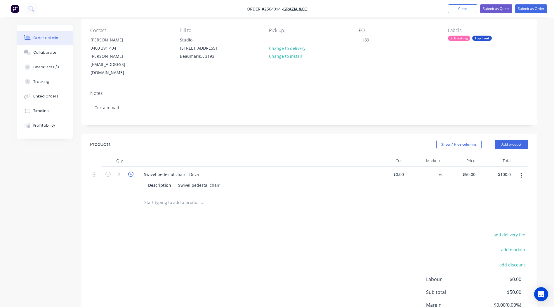
type input "$150.00"
click at [132, 172] on icon "button" at bounding box center [130, 174] width 5 height 5
type input "4"
type input "$200.00"
click at [132, 172] on icon "button" at bounding box center [130, 174] width 5 height 5
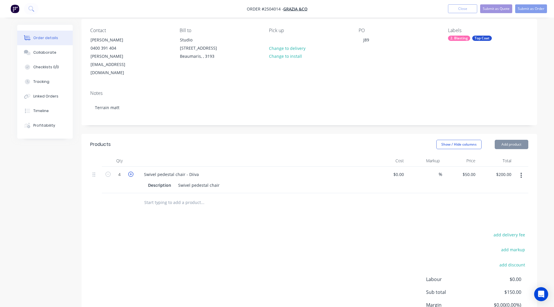
type input "5"
type input "$250.00"
click at [132, 172] on icon "button" at bounding box center [130, 174] width 5 height 5
type input "6"
type input "$300.00"
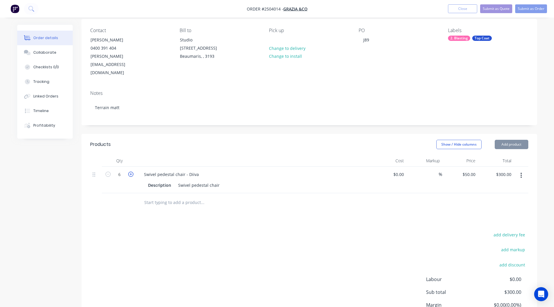
click at [132, 172] on icon "button" at bounding box center [130, 174] width 5 height 5
type input "7"
type input "$350.00"
click at [132, 172] on icon "button" at bounding box center [130, 174] width 5 height 5
type input "8"
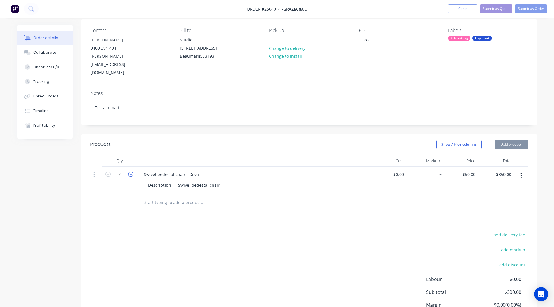
type input "$400.00"
click at [132, 172] on icon "button" at bounding box center [130, 174] width 5 height 5
type input "9"
type input "$450.00"
click at [132, 172] on icon "button" at bounding box center [130, 174] width 5 height 5
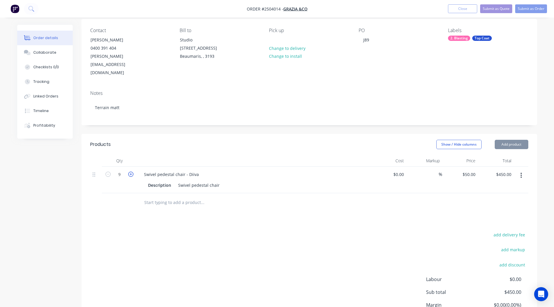
type input "10"
type input "$500.00"
click at [132, 172] on icon "button" at bounding box center [130, 174] width 5 height 5
type input "11"
type input "$550.00"
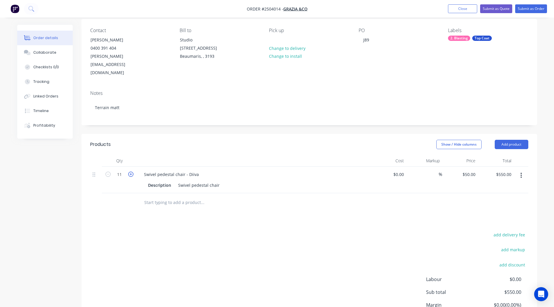
click at [132, 172] on icon "button" at bounding box center [130, 174] width 5 height 5
type input "12"
type input "$600.00"
click at [132, 172] on icon "button" at bounding box center [130, 174] width 5 height 5
type input "13"
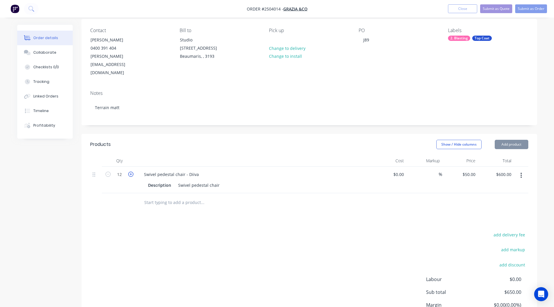
type input "$650.00"
click at [110, 172] on icon "button" at bounding box center [107, 174] width 5 height 5
type input "12"
type input "$600.00"
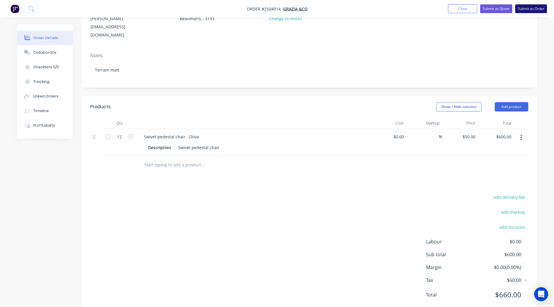
click at [522, 9] on button "Submit as Order" at bounding box center [531, 8] width 32 height 9
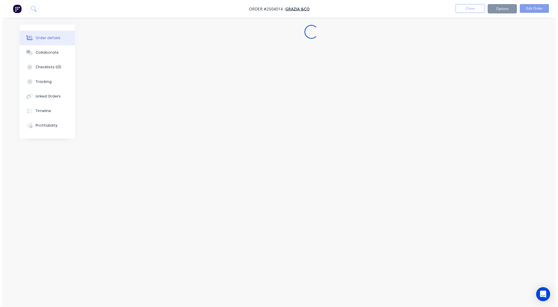
scroll to position [0, 0]
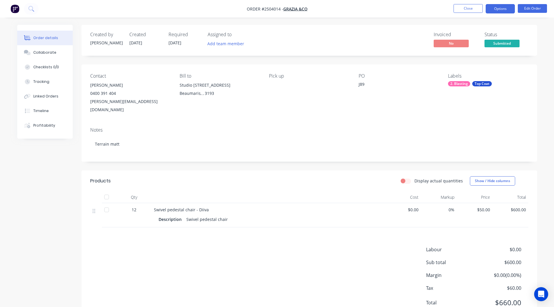
click at [500, 8] on button "Options" at bounding box center [500, 8] width 29 height 9
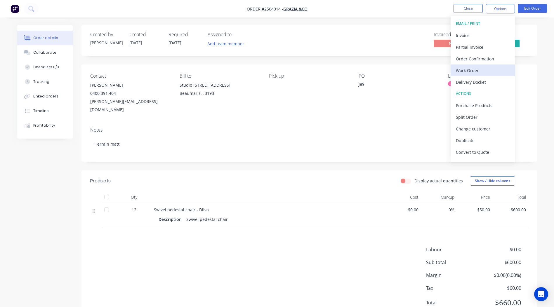
click at [476, 65] on button "Work Order" at bounding box center [483, 71] width 64 height 12
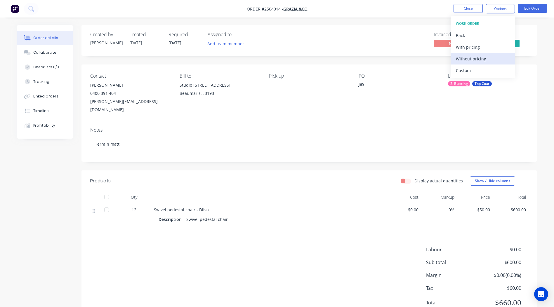
click at [484, 60] on div "Without pricing" at bounding box center [483, 59] width 54 height 8
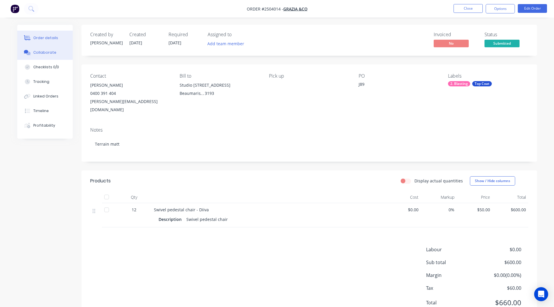
click at [38, 54] on div "Collaborate" at bounding box center [44, 52] width 23 height 5
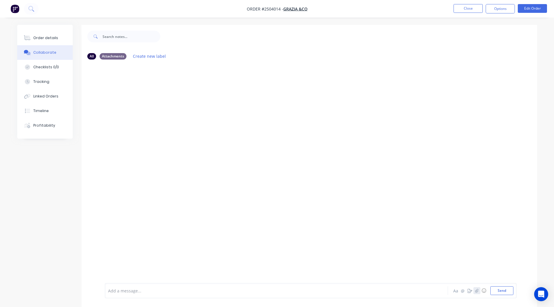
click at [475, 292] on icon "button" at bounding box center [477, 291] width 4 height 4
click at [506, 291] on button "Send" at bounding box center [501, 290] width 23 height 9
click at [466, 11] on button "Close" at bounding box center [467, 8] width 29 height 9
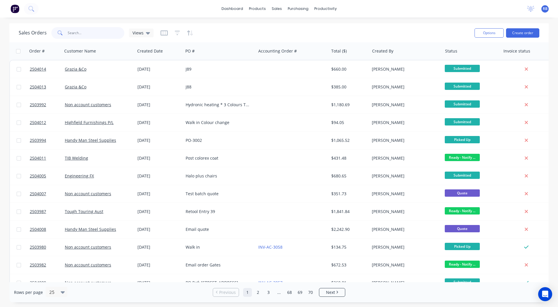
drag, startPoint x: 100, startPoint y: 34, endPoint x: 81, endPoint y: 36, distance: 19.4
click at [81, 36] on input "text" at bounding box center [96, 33] width 57 height 12
click at [220, 28] on div "Sales Orders Views" at bounding box center [244, 33] width 451 height 14
click at [224, 19] on div "dashboard products sales purchasing productivity dashboard products Product Cat…" at bounding box center [279, 153] width 558 height 307
drag, startPoint x: 224, startPoint y: 19, endPoint x: 269, endPoint y: 34, distance: 47.2
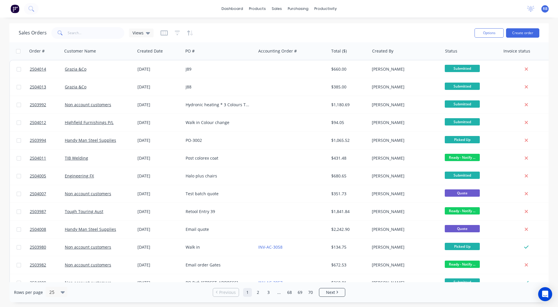
click at [269, 34] on div "dashboard products sales purchasing productivity dashboard products Product Cat…" at bounding box center [279, 153] width 558 height 307
